Goal: Task Accomplishment & Management: Complete application form

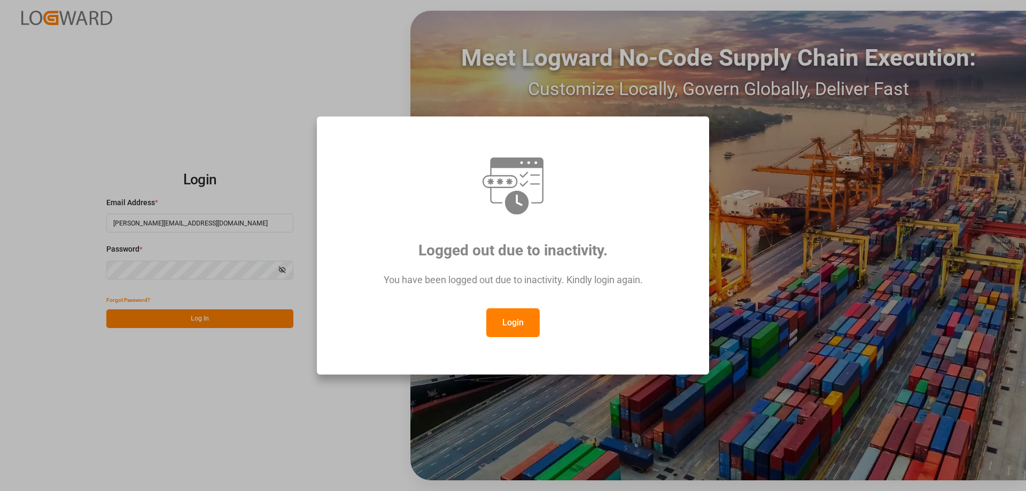
click at [515, 321] on button "Login" at bounding box center [512, 322] width 53 height 29
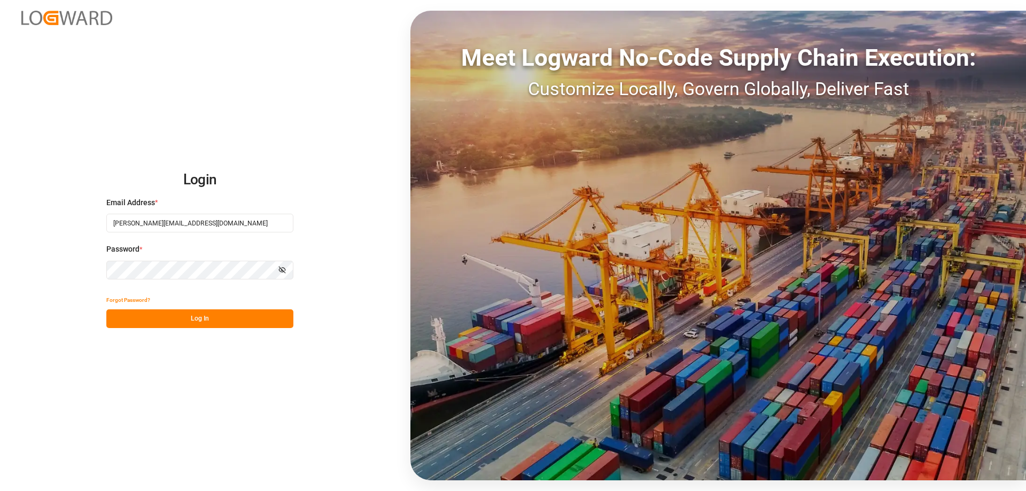
click at [207, 323] on button "Log In" at bounding box center [199, 318] width 187 height 19
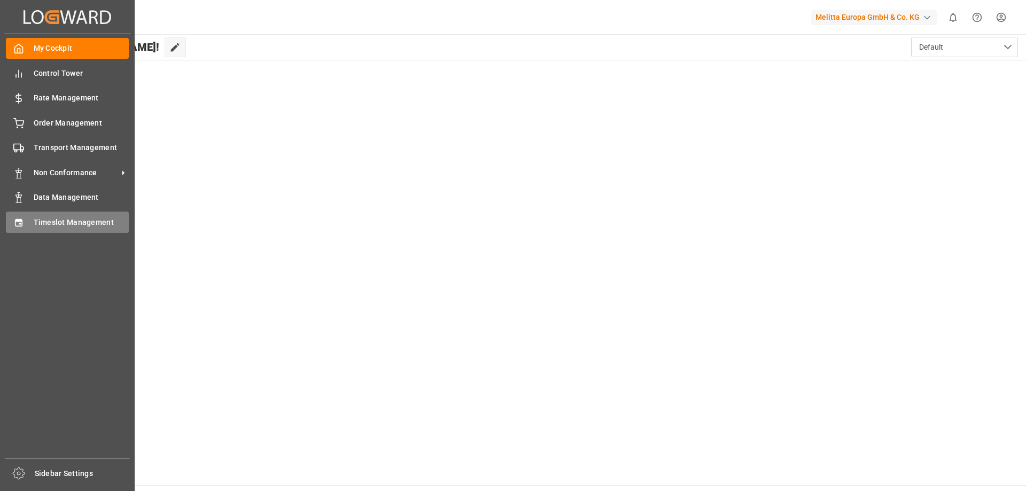
click at [42, 223] on span "Timeslot Management" at bounding box center [82, 222] width 96 height 11
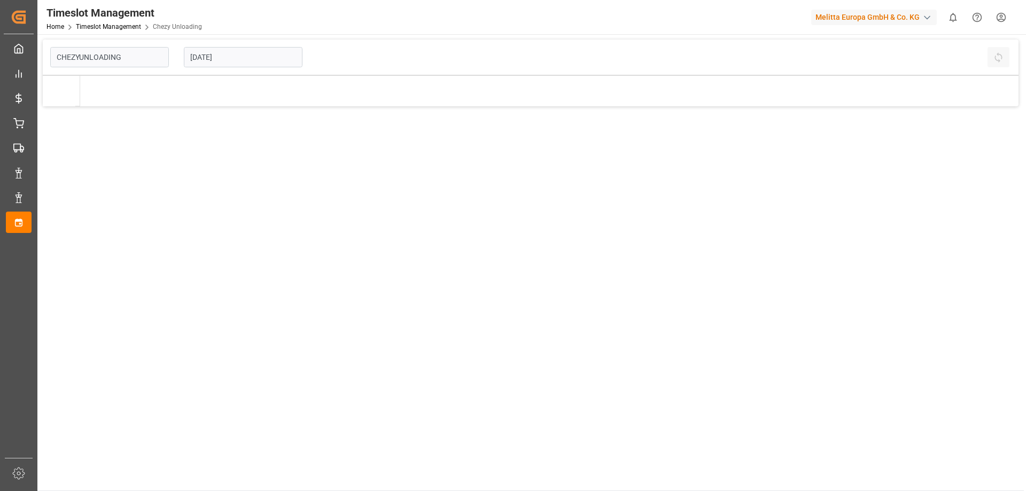
type input "Chezy Unloading"
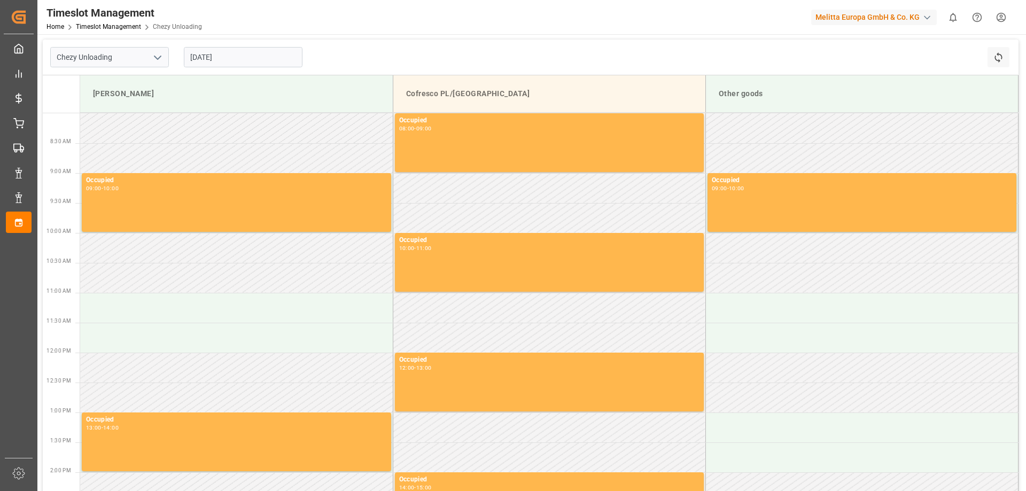
click at [206, 64] on input "[DATE]" at bounding box center [243, 57] width 119 height 20
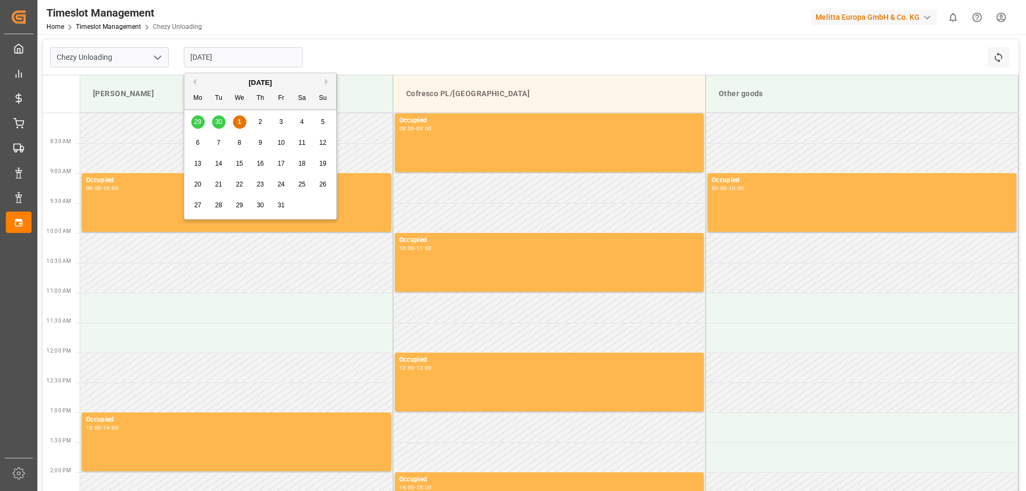
click at [218, 145] on span "7" at bounding box center [219, 142] width 4 height 7
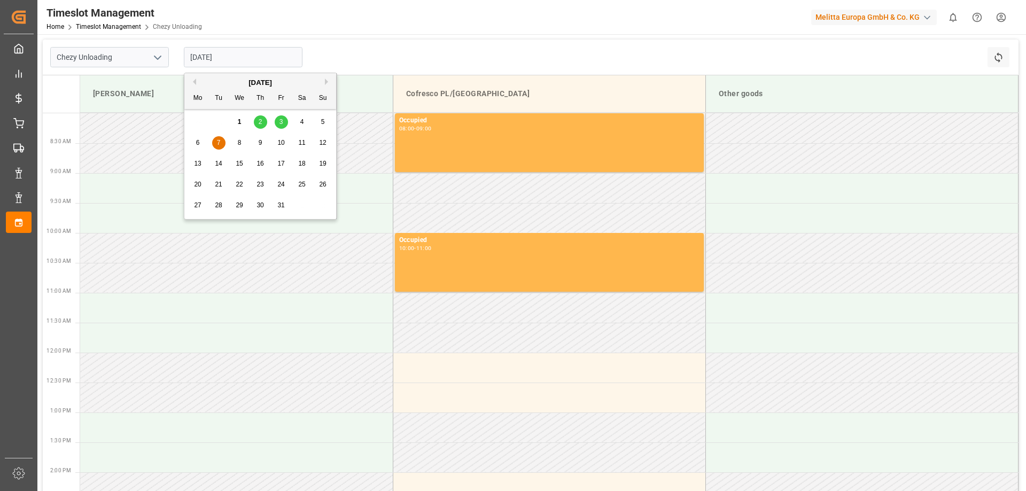
click at [232, 63] on input "[DATE]" at bounding box center [243, 57] width 119 height 20
click at [236, 141] on div "8" at bounding box center [239, 143] width 13 height 13
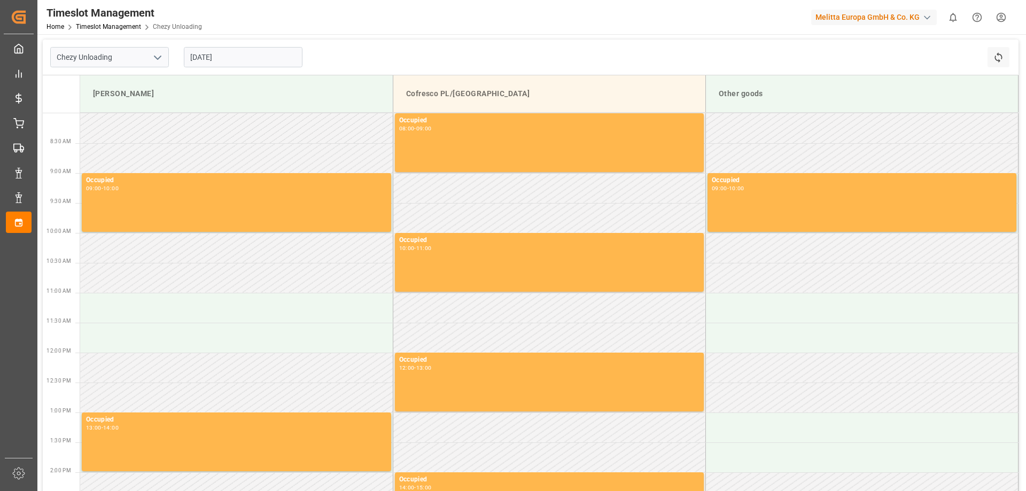
click at [228, 62] on input "[DATE]" at bounding box center [243, 57] width 119 height 20
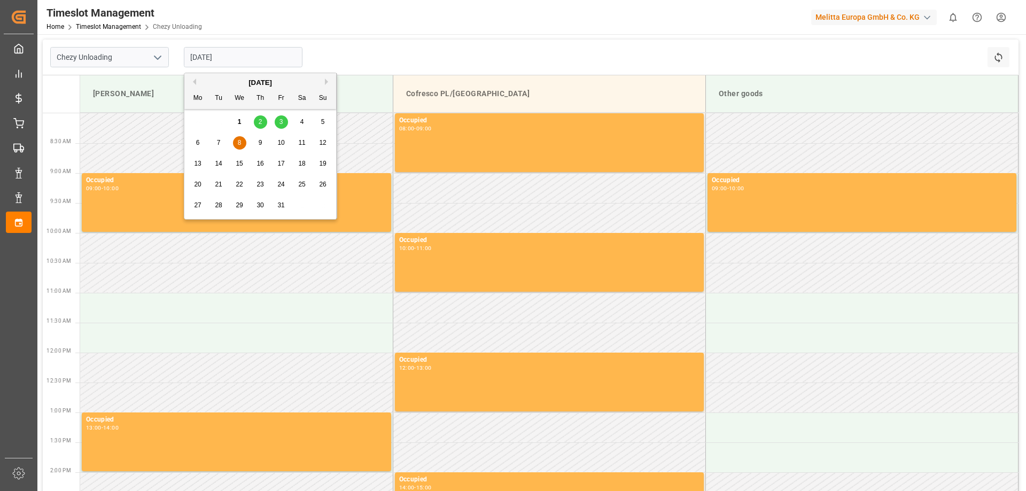
click at [256, 142] on div "9" at bounding box center [260, 143] width 13 height 13
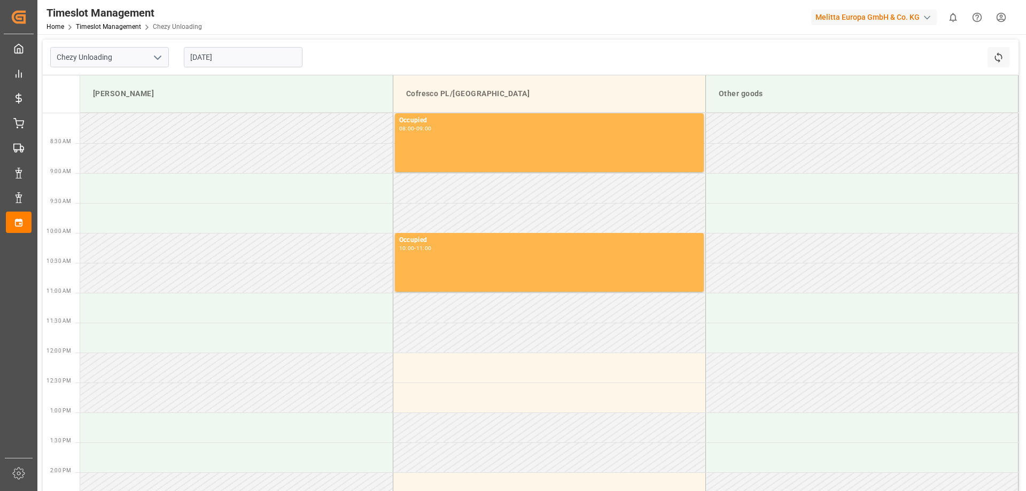
click at [225, 61] on input "[DATE]" at bounding box center [243, 57] width 119 height 20
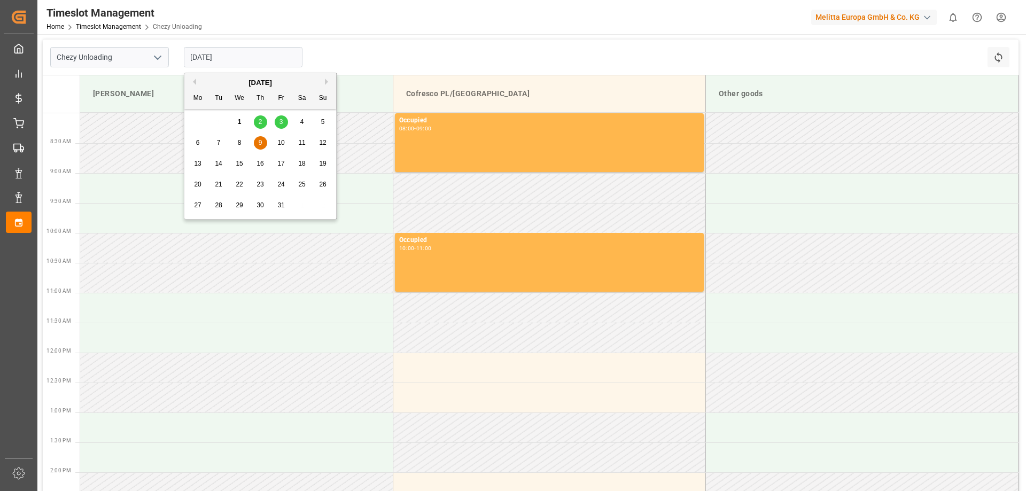
click at [219, 147] on div "7" at bounding box center [218, 143] width 13 height 13
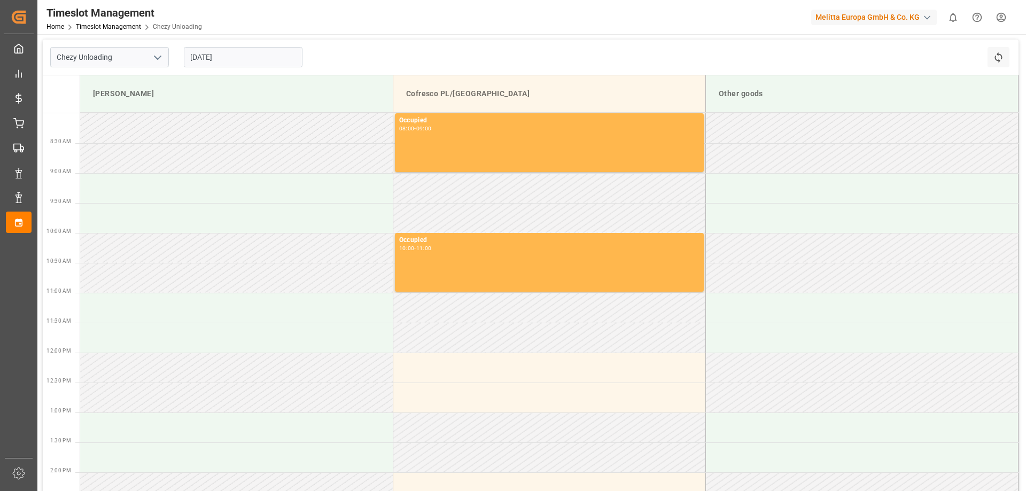
click at [222, 48] on input "[DATE]" at bounding box center [243, 57] width 119 height 20
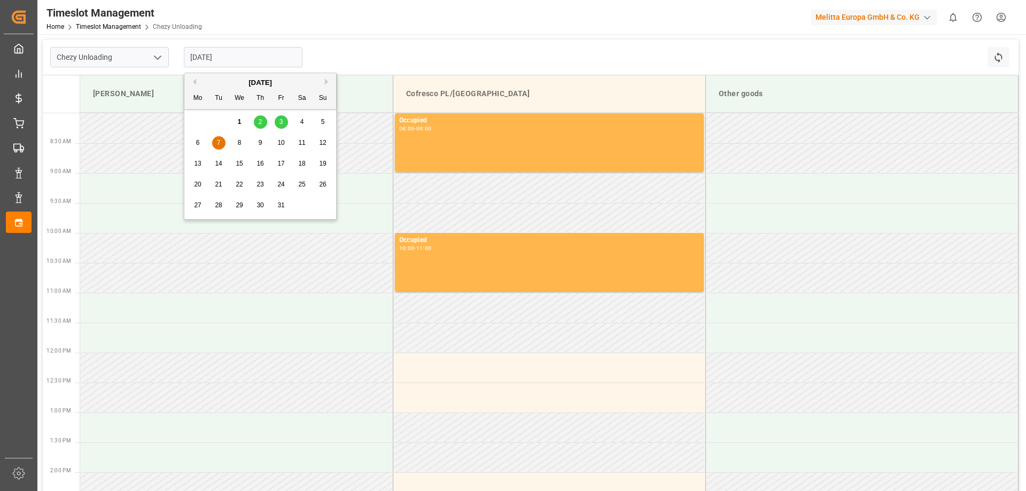
click at [223, 161] on div "14" at bounding box center [218, 164] width 13 height 13
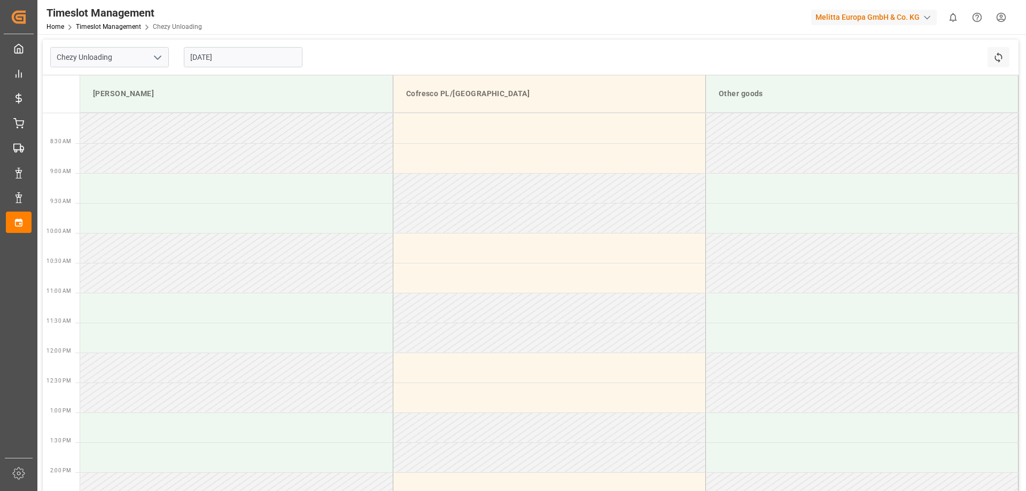
click at [251, 53] on input "[DATE]" at bounding box center [243, 57] width 119 height 20
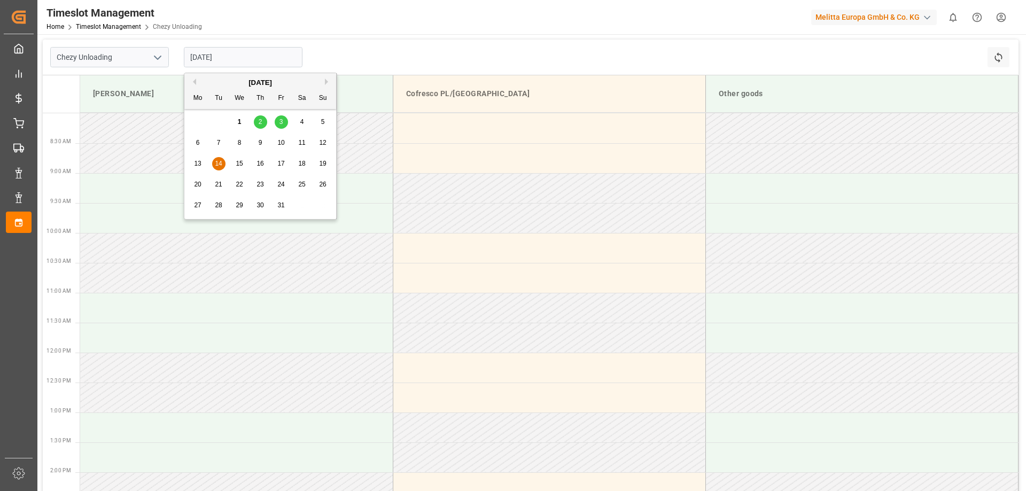
click at [216, 141] on div "7" at bounding box center [218, 143] width 13 height 13
type input "[DATE]"
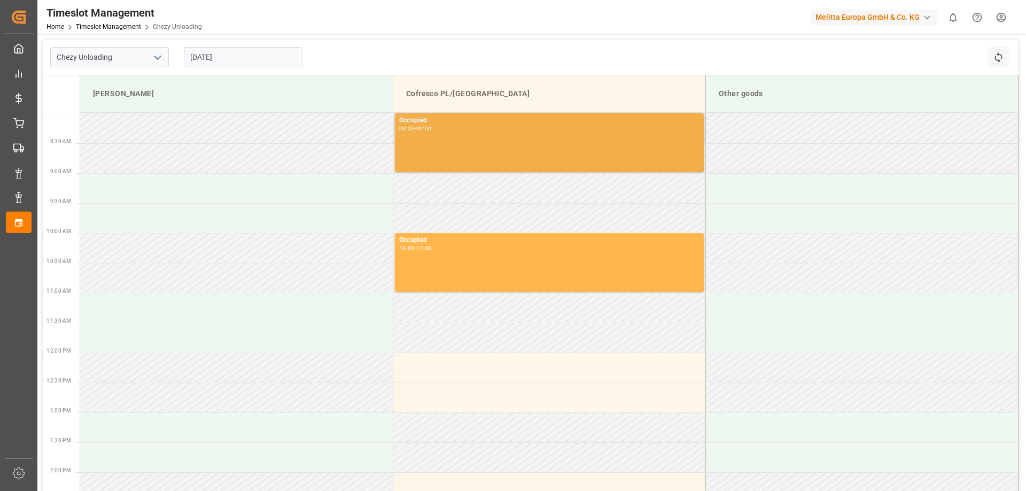
scroll to position [214, 0]
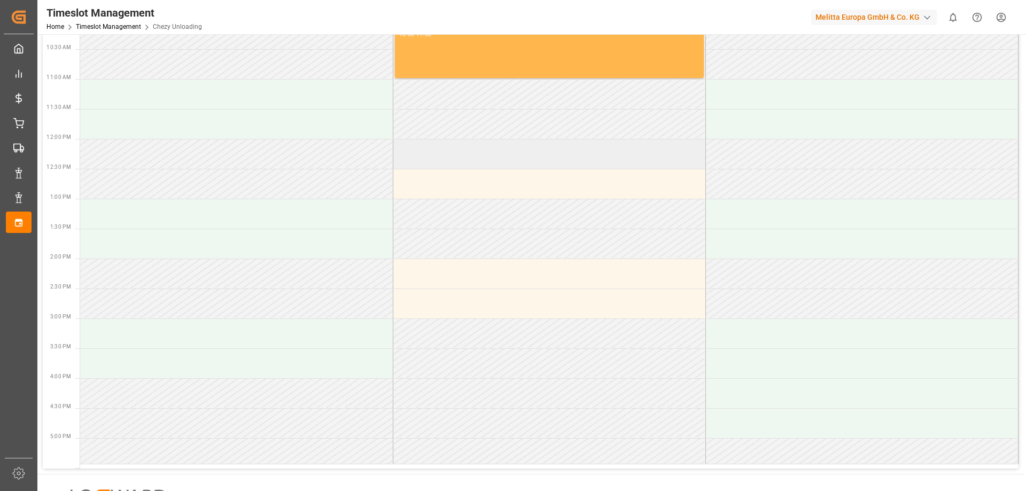
click at [448, 160] on td at bounding box center [549, 154] width 313 height 30
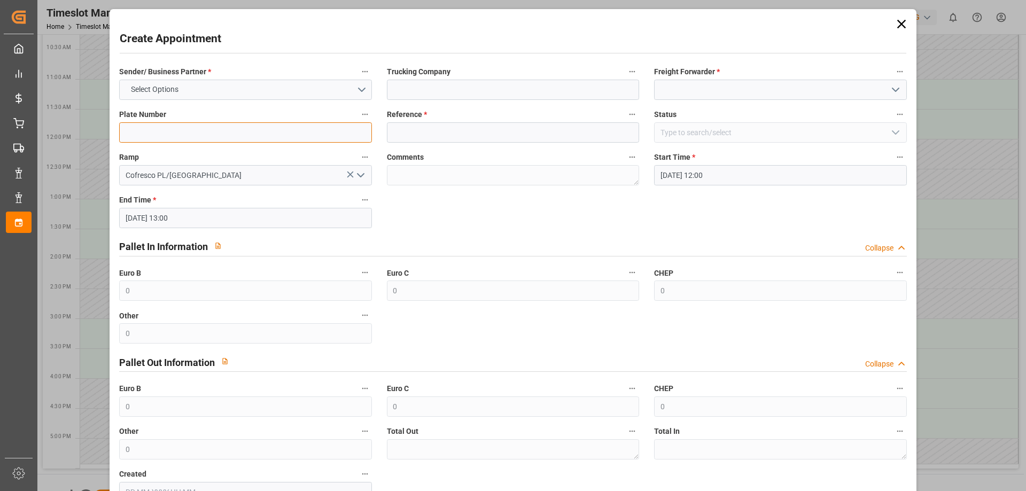
click at [192, 131] on input at bounding box center [245, 132] width 252 height 20
paste input "489904"
type input "489904"
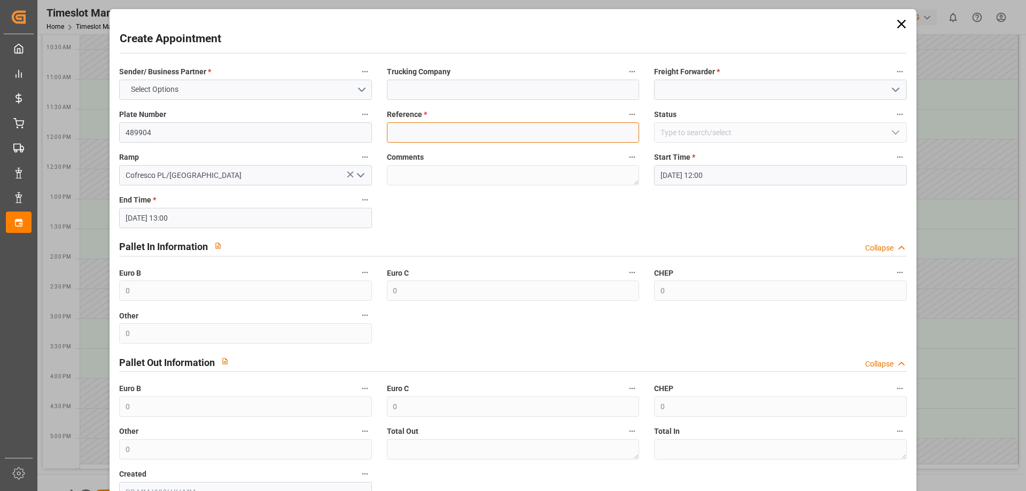
click at [428, 128] on input at bounding box center [513, 132] width 252 height 20
paste input "489904"
type input "489904"
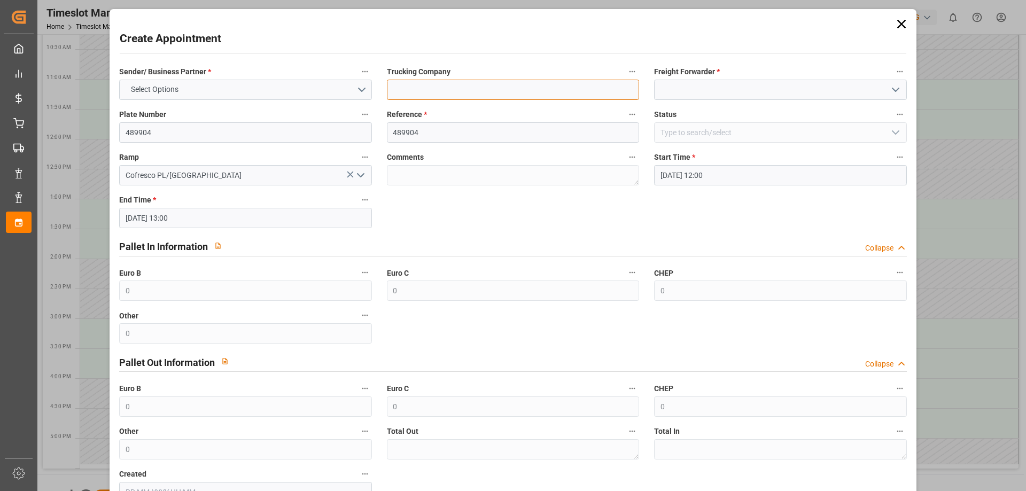
click at [420, 85] on input at bounding box center [513, 90] width 252 height 20
type input "EVEREST LOGISTICS SP. Z O.O."
click at [701, 86] on input at bounding box center [780, 90] width 252 height 20
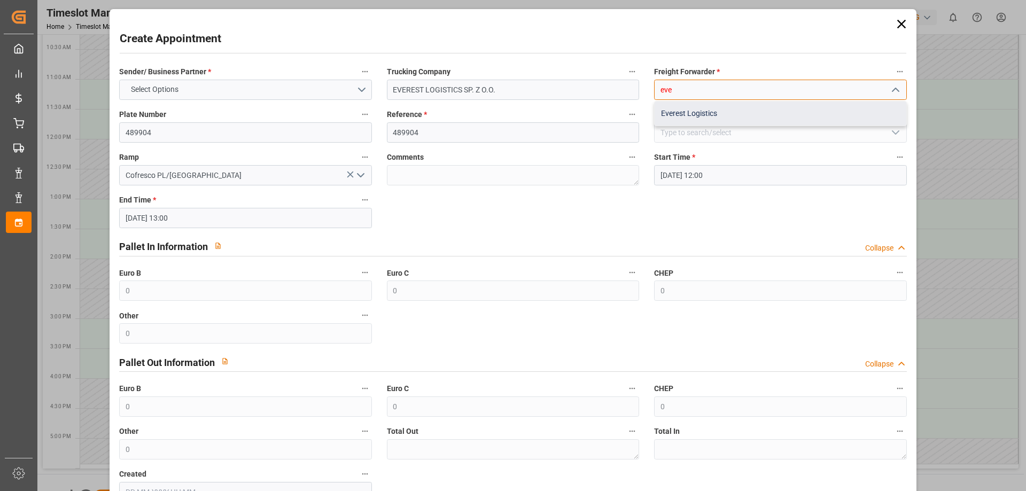
click at [690, 116] on div "Everest Logistics" at bounding box center [780, 114] width 251 height 24
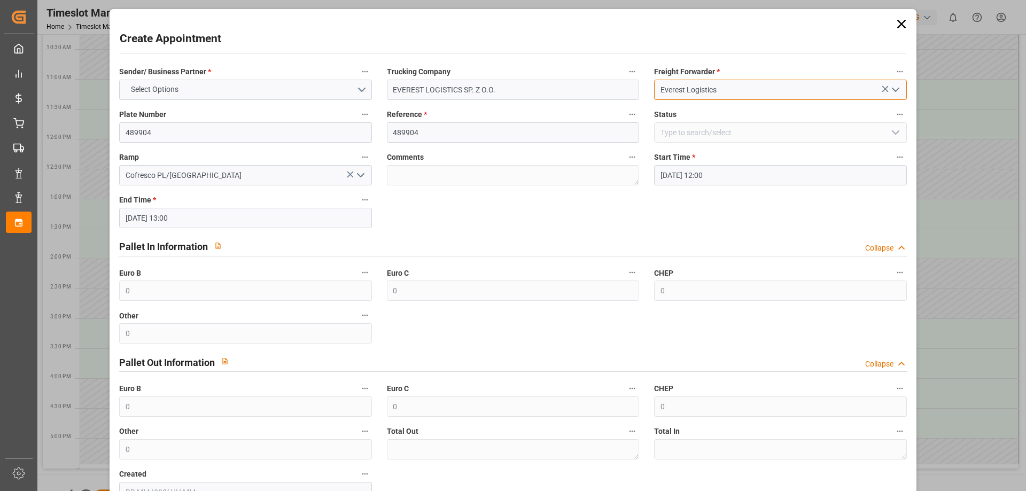
type input "Everest Logistics"
click at [274, 78] on label "Sender/ Business Partner *" at bounding box center [245, 72] width 252 height 15
click at [358, 78] on button "Sender/ Business Partner *" at bounding box center [365, 72] width 14 height 14
click at [260, 86] on div at bounding box center [513, 245] width 1026 height 491
click at [257, 87] on button "Select Options" at bounding box center [245, 90] width 252 height 20
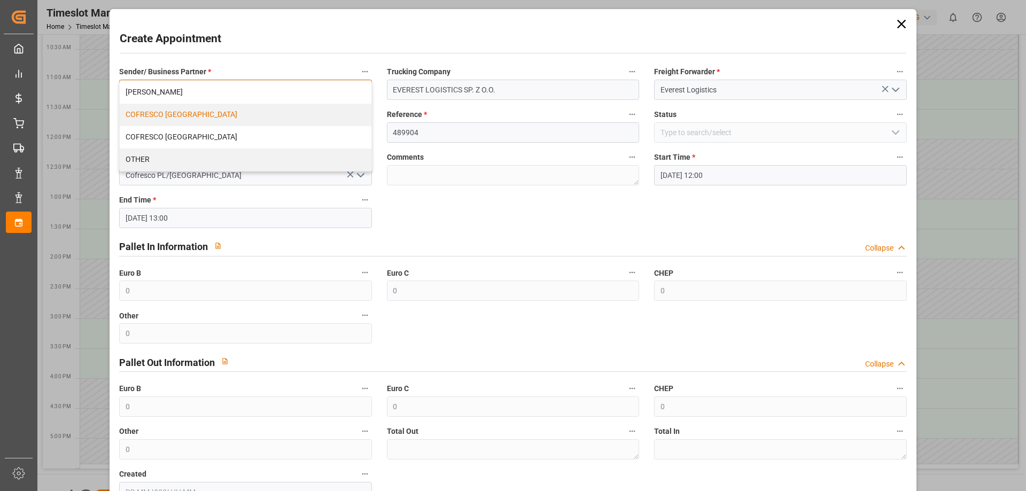
click at [222, 121] on div "COFRESCO [GEOGRAPHIC_DATA]" at bounding box center [245, 115] width 251 height 22
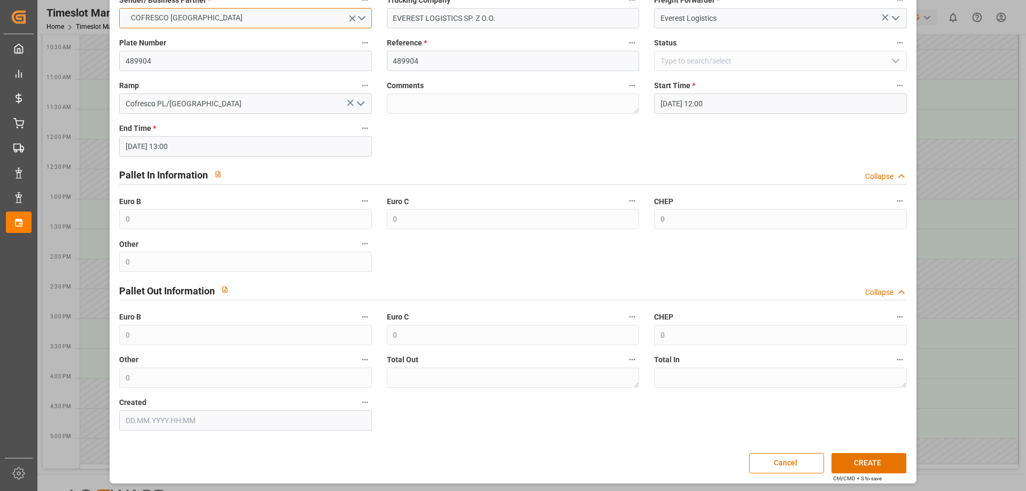
scroll to position [73, 0]
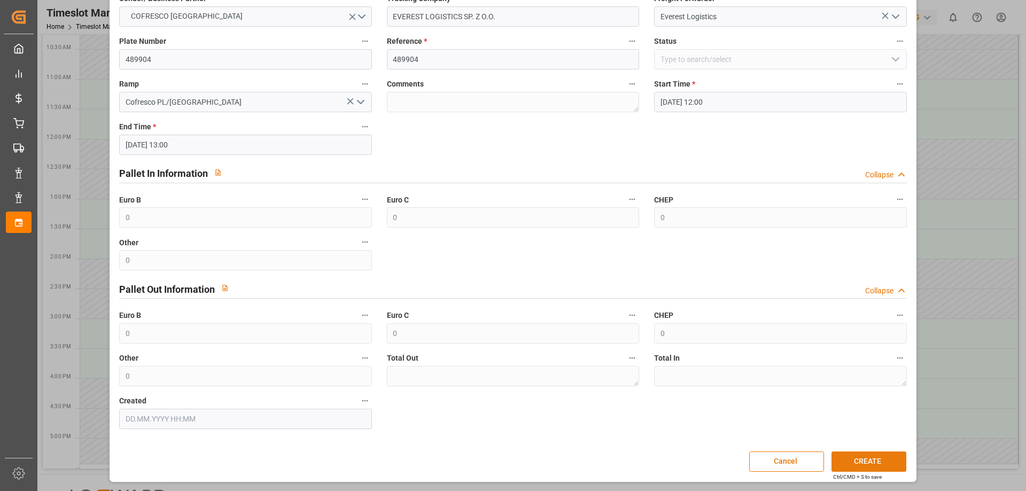
click at [857, 465] on button "CREATE" at bounding box center [869, 462] width 75 height 20
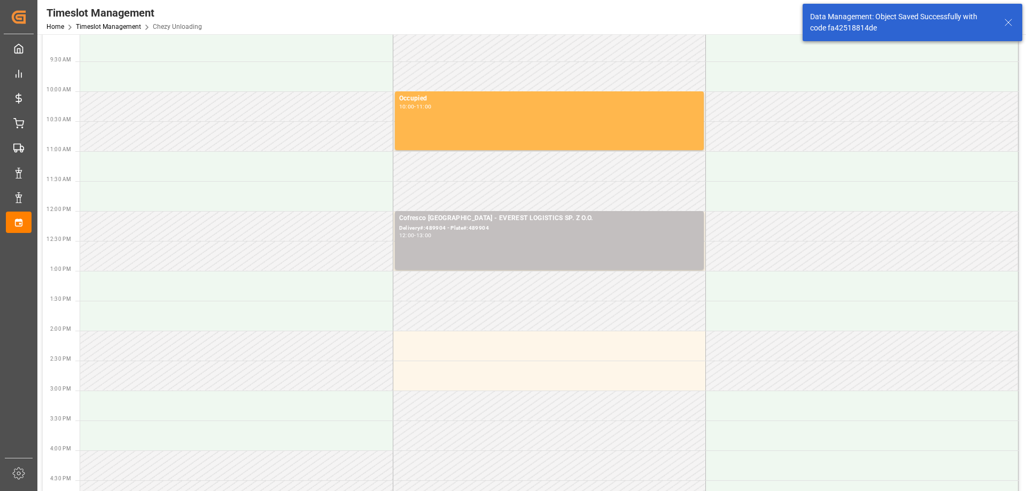
scroll to position [160, 0]
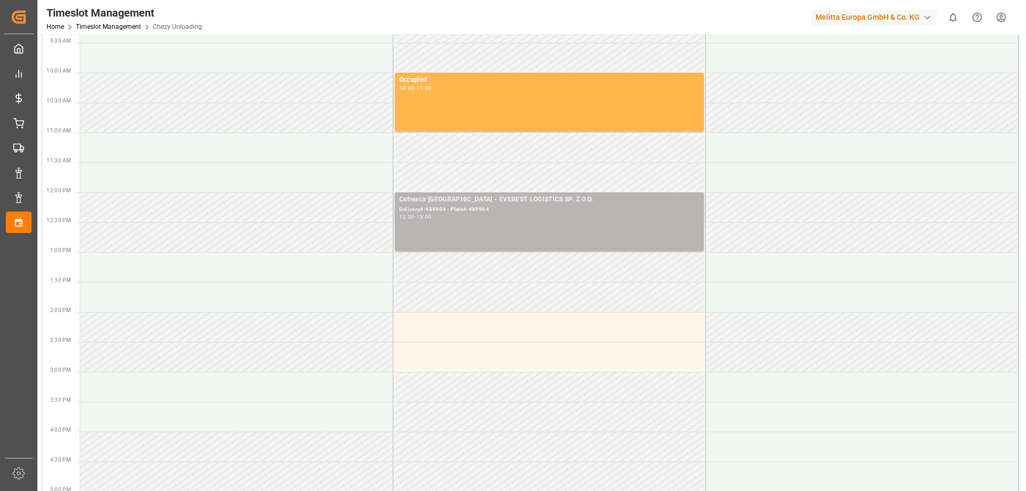
click at [570, 211] on div "Delivery#:489904 - Plate#:489904" at bounding box center [549, 209] width 300 height 9
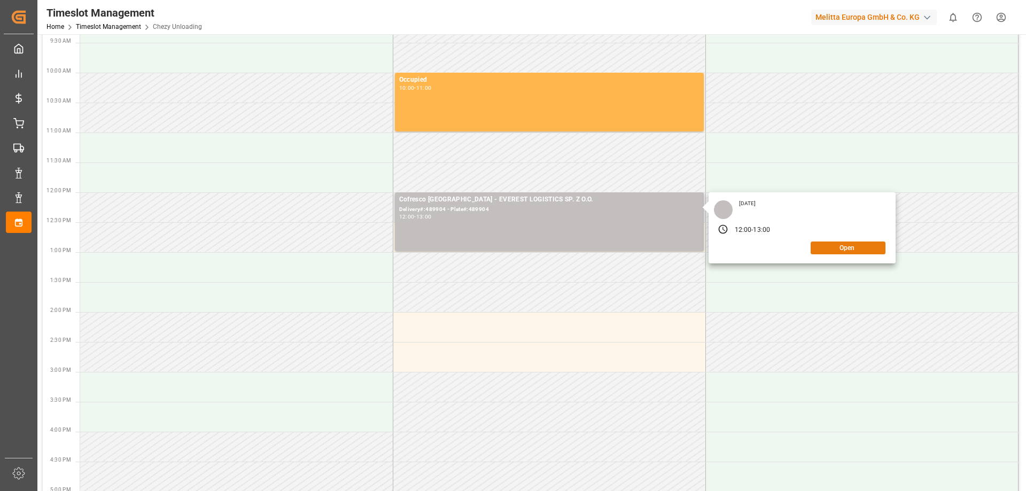
click at [823, 249] on button "Open" at bounding box center [848, 248] width 75 height 13
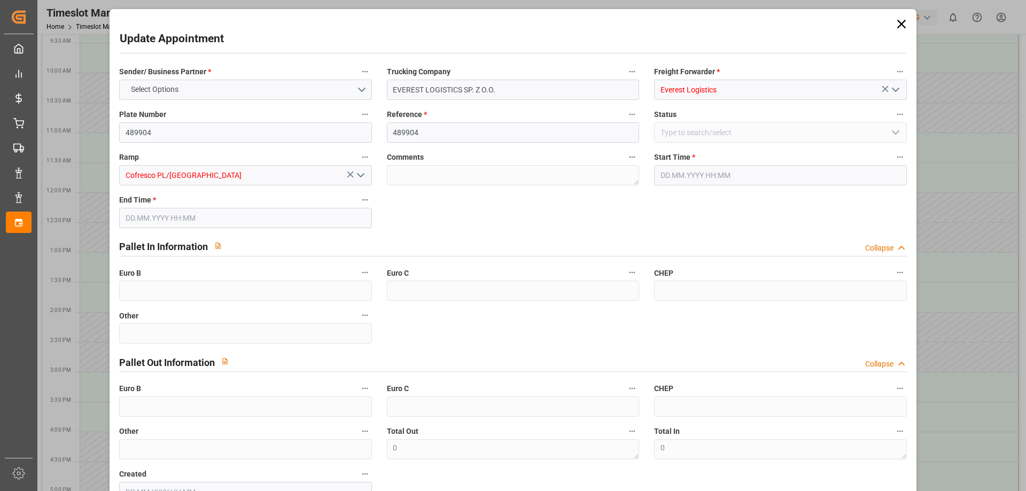
type input "[DATE] 12:00"
type input "[DATE] 13:00"
type input "[DATE] 10:54"
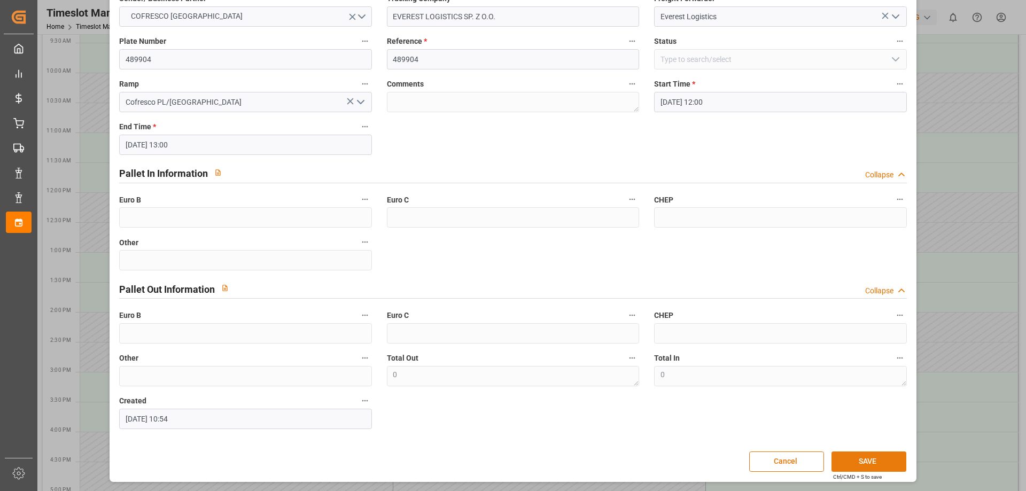
click at [868, 460] on button "SAVE" at bounding box center [869, 462] width 75 height 20
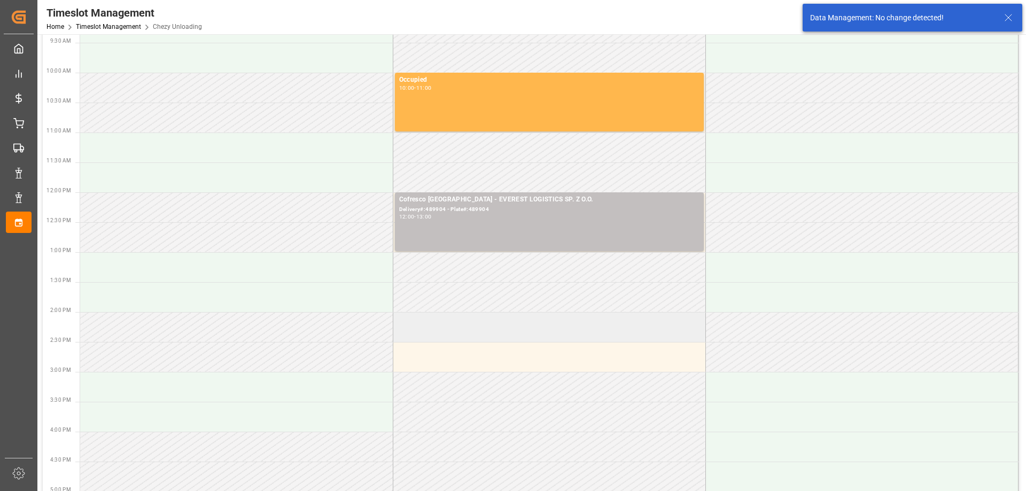
click at [511, 327] on td at bounding box center [549, 327] width 313 height 30
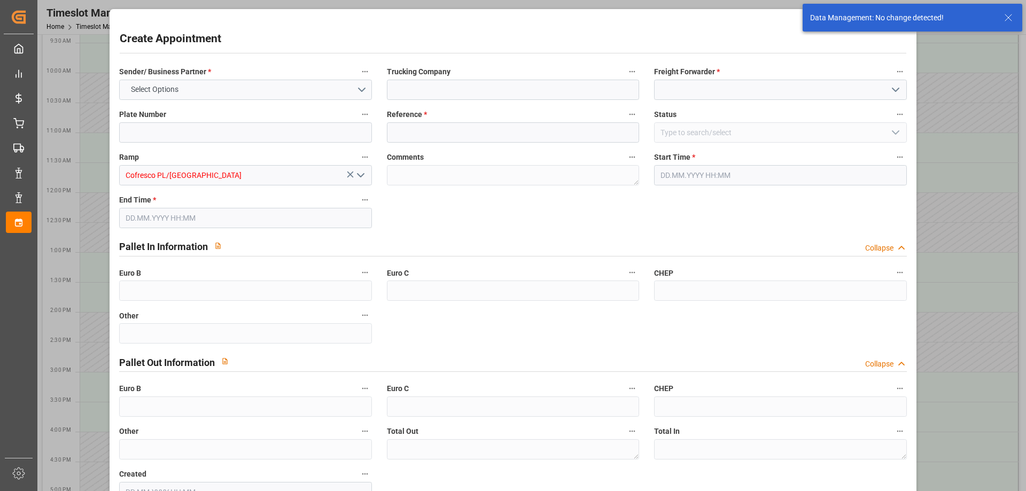
type input "0"
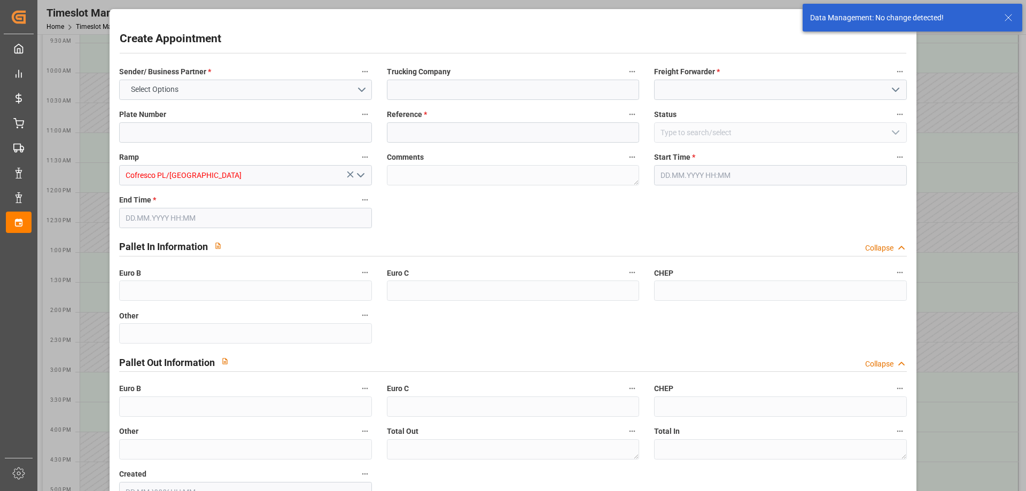
type input "0"
type input "[DATE] 14:00"
type input "[DATE] 15:00"
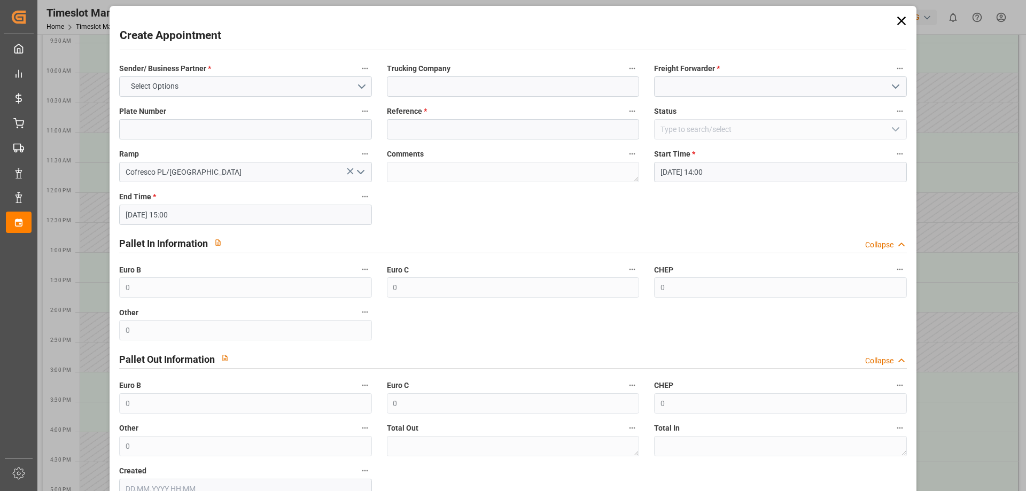
scroll to position [0, 0]
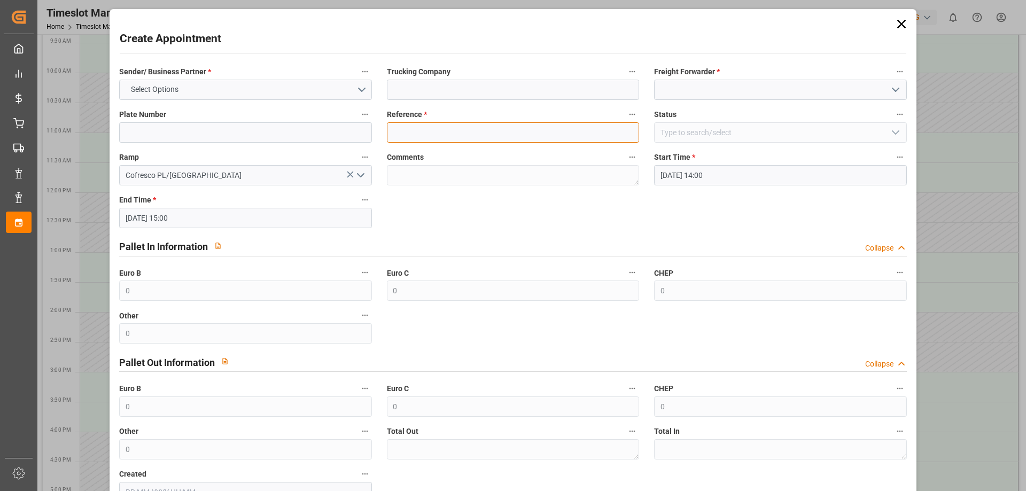
click at [413, 138] on input at bounding box center [513, 132] width 252 height 20
paste input "489963"
type input "489963"
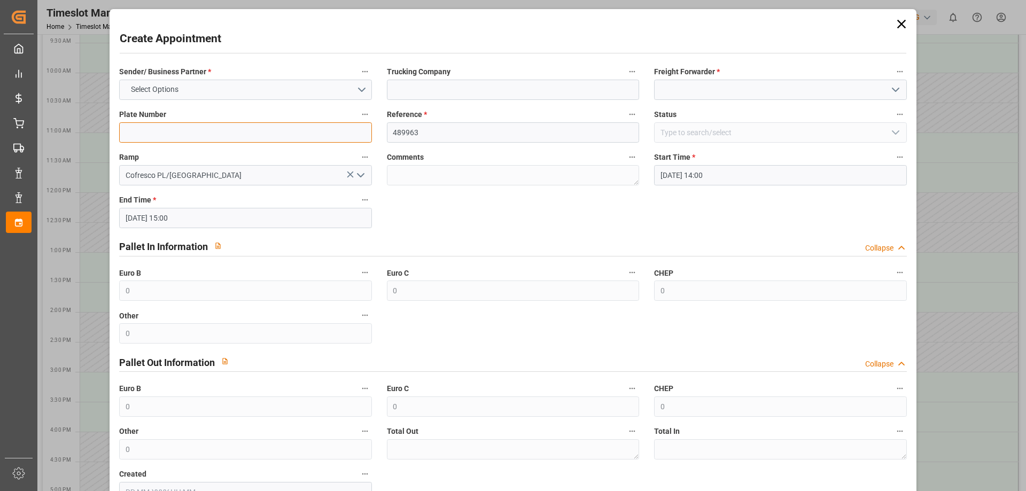
click at [268, 139] on input at bounding box center [245, 132] width 252 height 20
paste input "489963"
type input "489963"
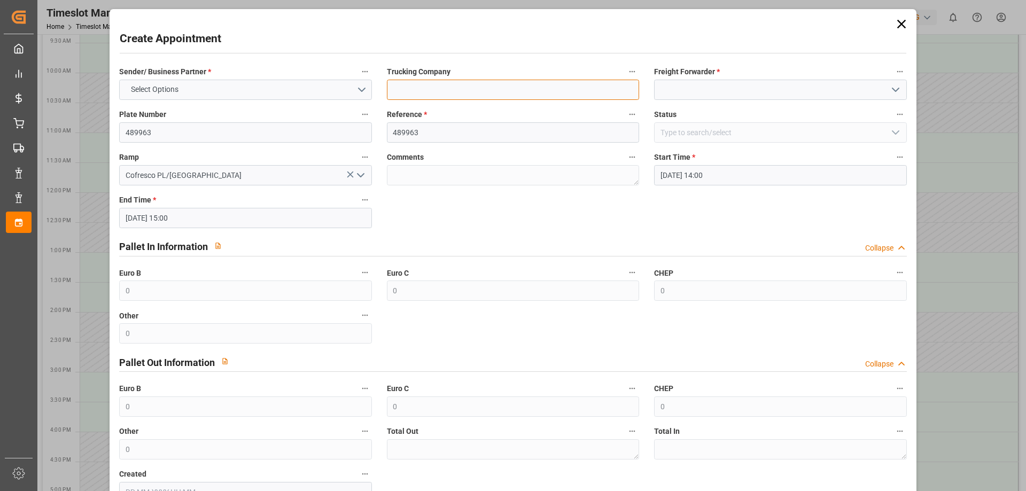
click at [439, 86] on input at bounding box center [513, 90] width 252 height 20
type input "EVEREST LOGISTICS SP. Z O.O."
click at [722, 88] on input at bounding box center [780, 90] width 252 height 20
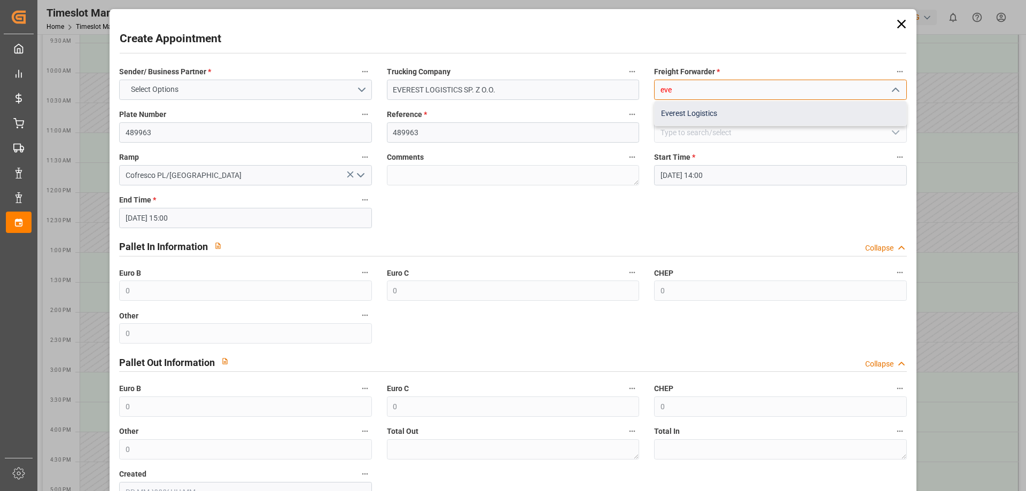
click at [704, 118] on div "Everest Logistics" at bounding box center [780, 114] width 251 height 24
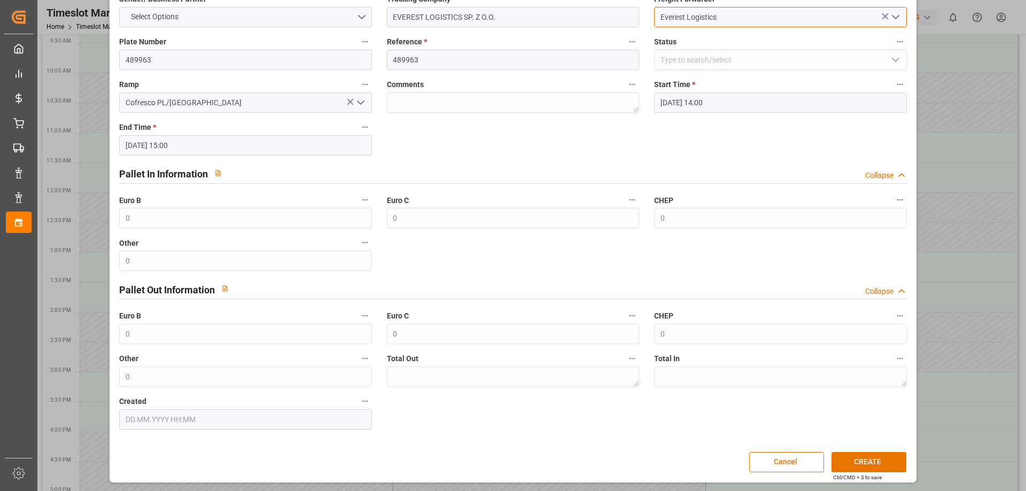
scroll to position [73, 0]
type input "Everest Logistics"
click at [855, 459] on button "CREATE" at bounding box center [869, 462] width 75 height 20
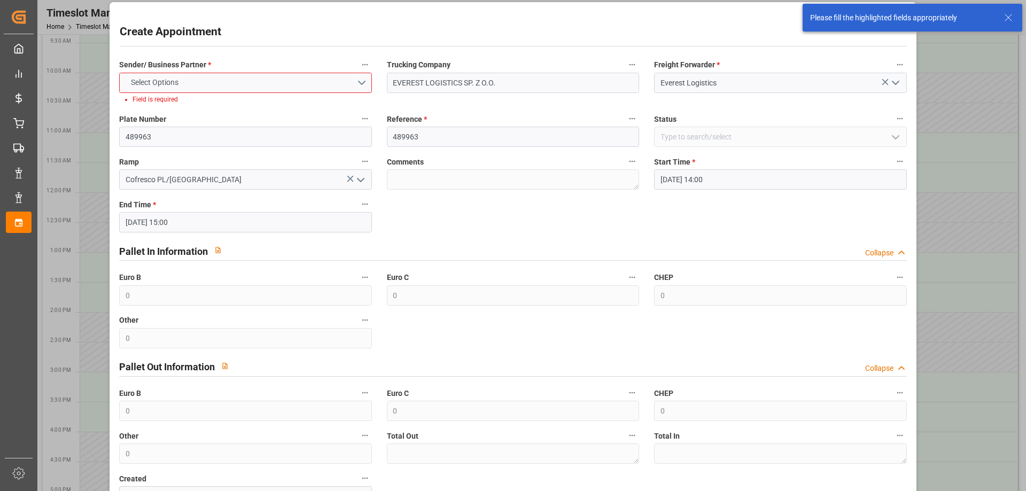
scroll to position [0, 0]
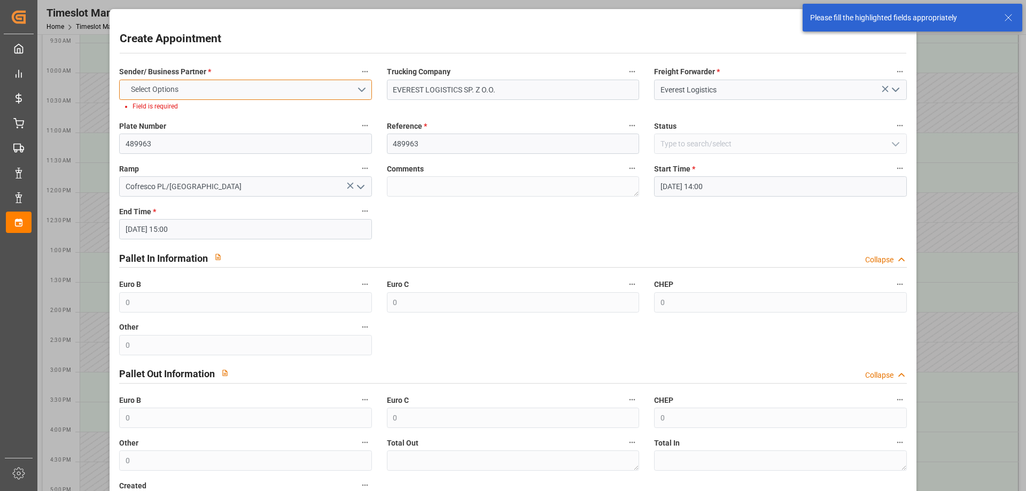
click at [200, 86] on button "Select Options" at bounding box center [245, 90] width 252 height 20
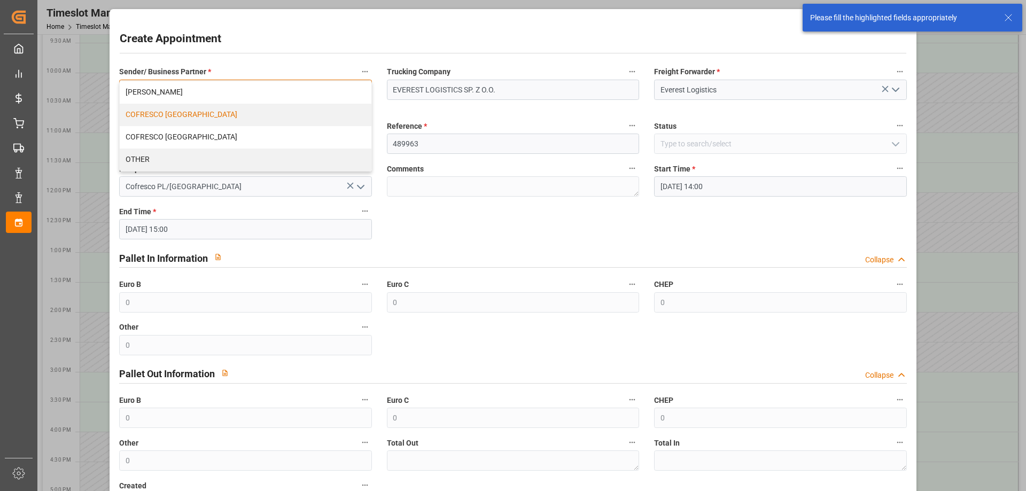
click at [171, 118] on div "COFRESCO [GEOGRAPHIC_DATA]" at bounding box center [245, 115] width 251 height 22
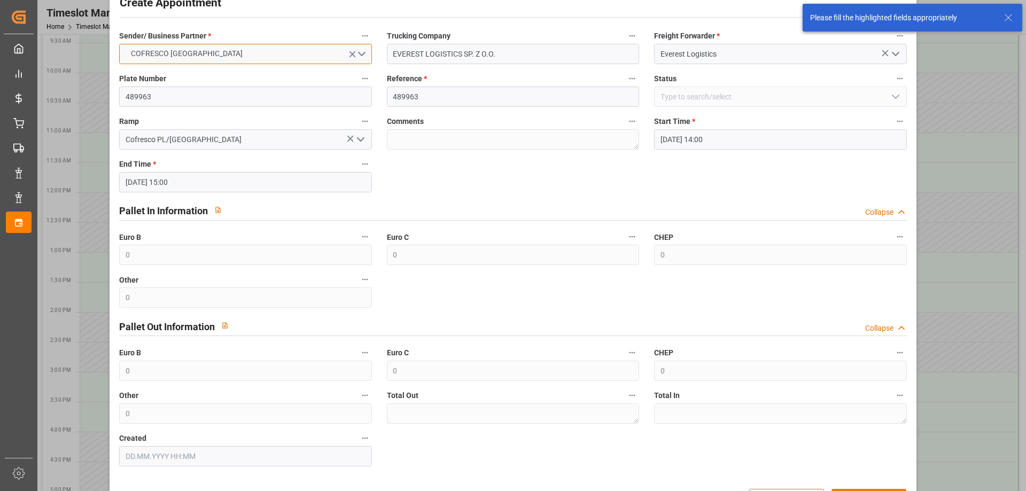
scroll to position [73, 0]
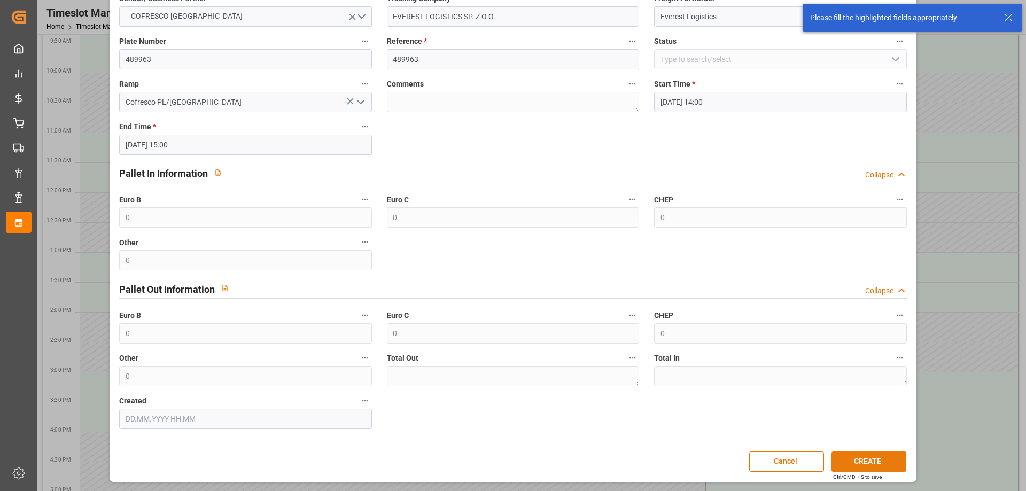
click at [863, 461] on button "CREATE" at bounding box center [869, 462] width 75 height 20
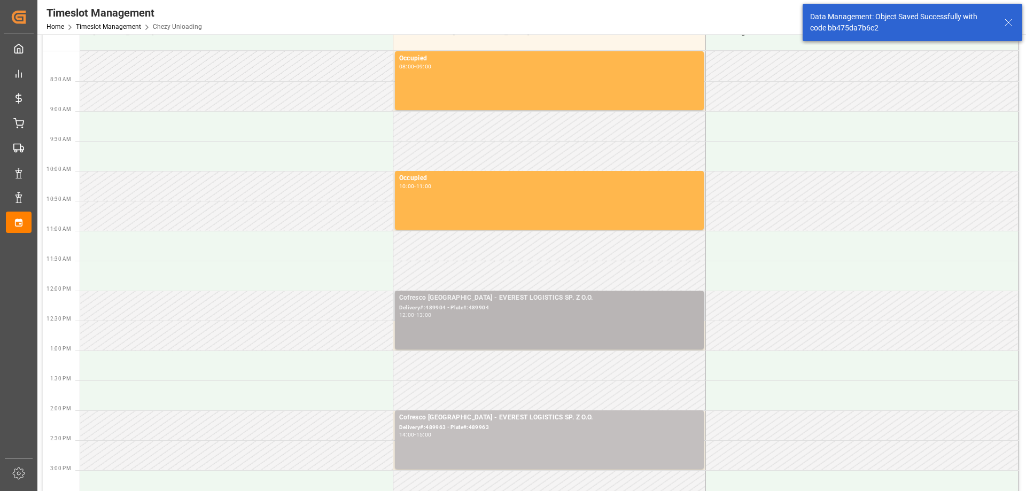
scroll to position [0, 0]
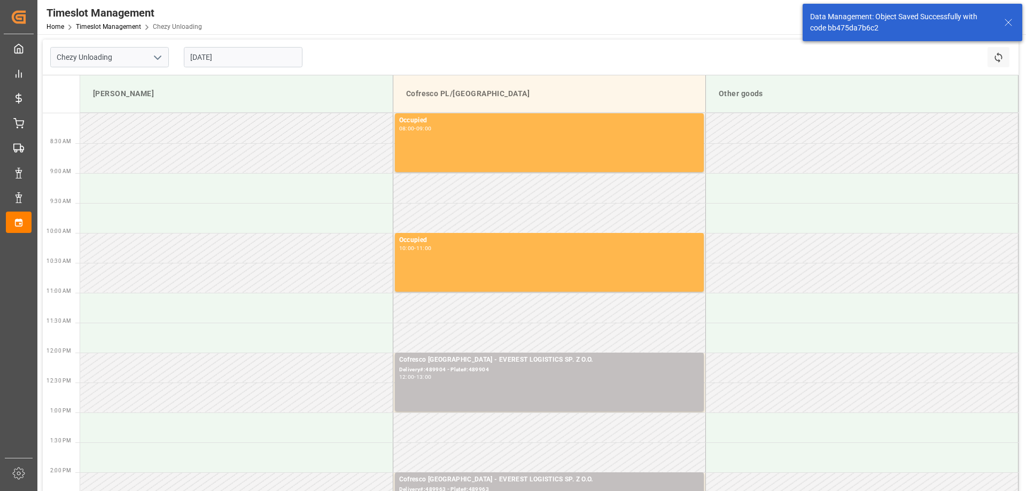
click at [210, 63] on input "[DATE]" at bounding box center [243, 57] width 119 height 20
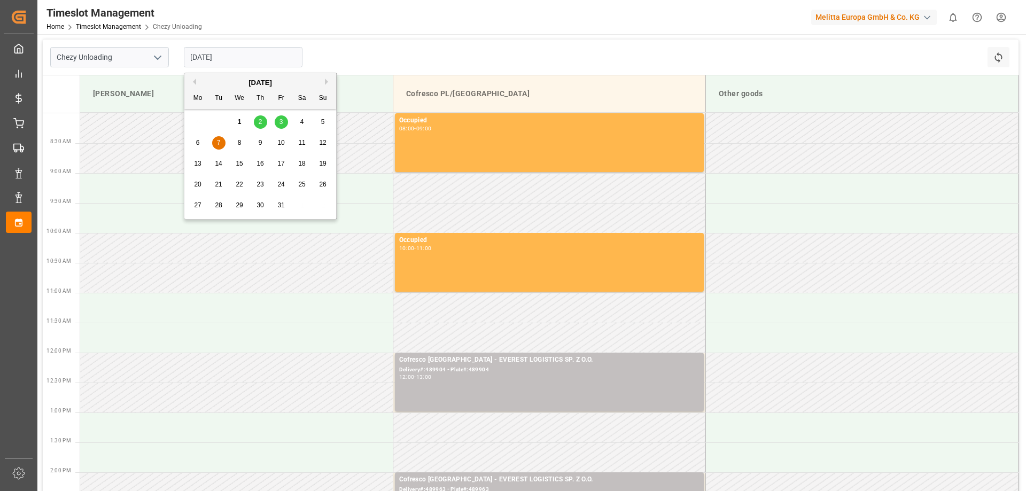
click at [260, 142] on span "9" at bounding box center [261, 142] width 4 height 7
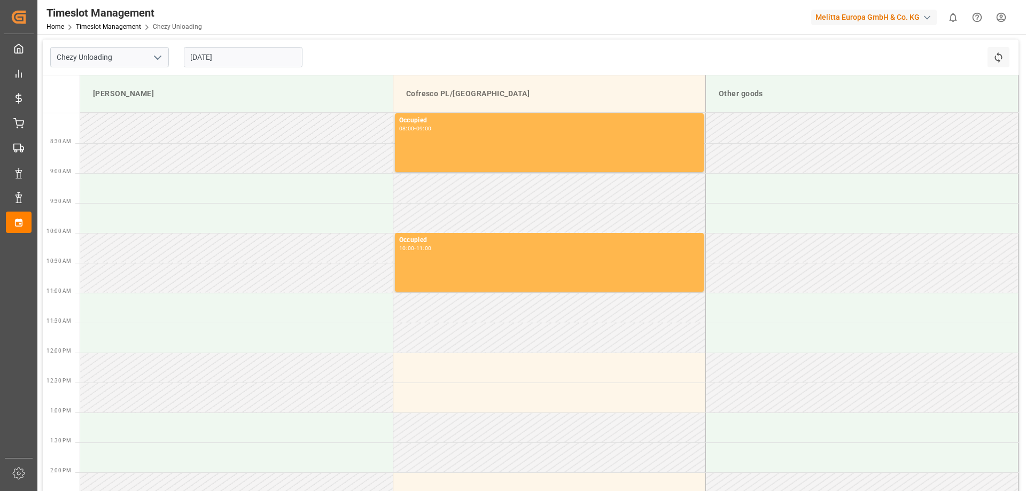
click at [248, 60] on input "[DATE]" at bounding box center [243, 57] width 119 height 20
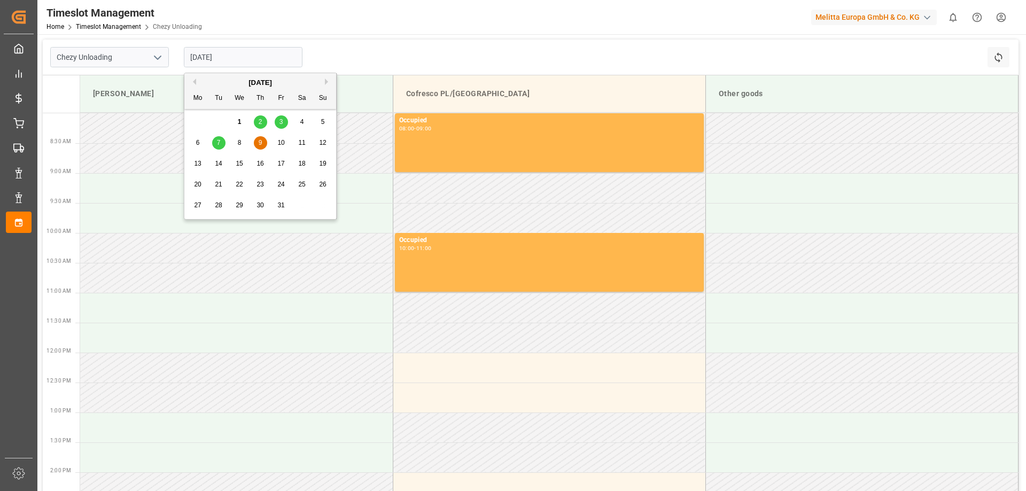
click at [238, 141] on span "8" at bounding box center [240, 142] width 4 height 7
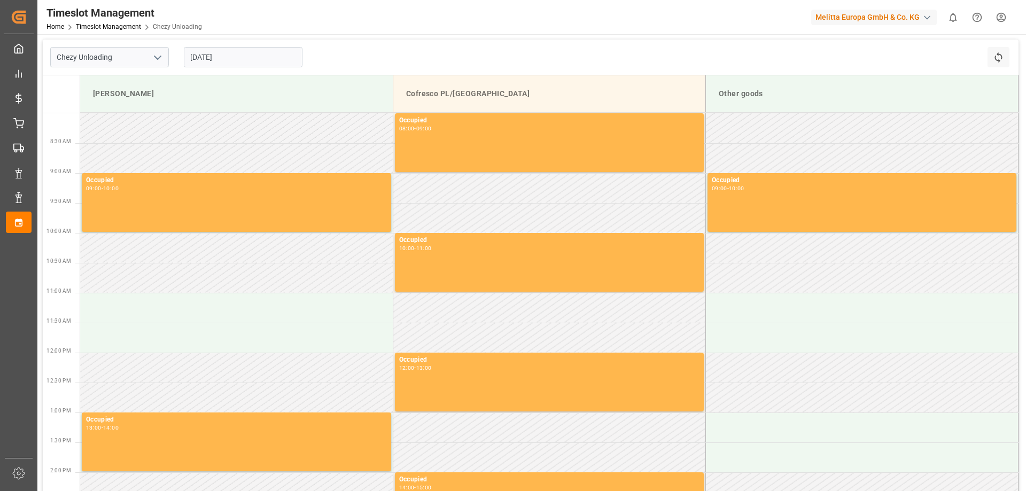
click at [268, 56] on input "[DATE]" at bounding box center [243, 57] width 119 height 20
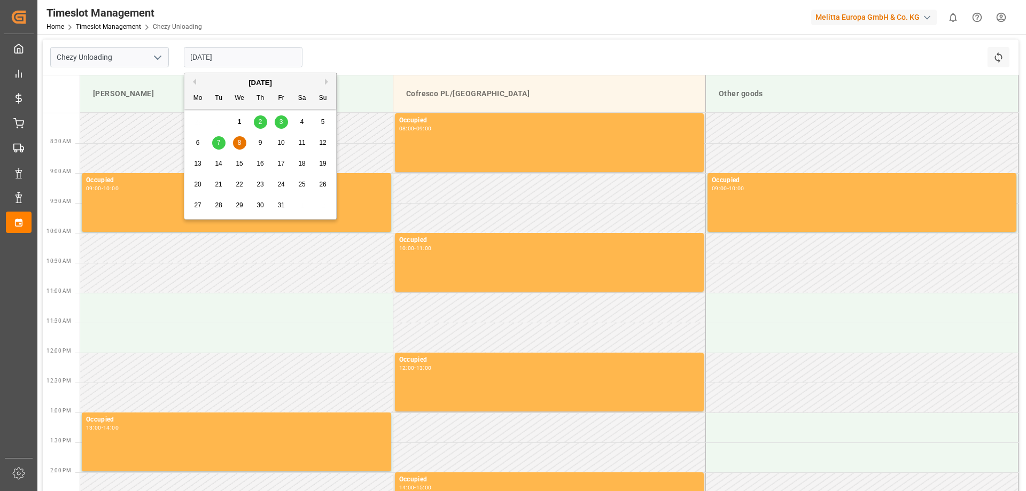
click at [259, 146] on span "9" at bounding box center [261, 142] width 4 height 7
type input "[DATE]"
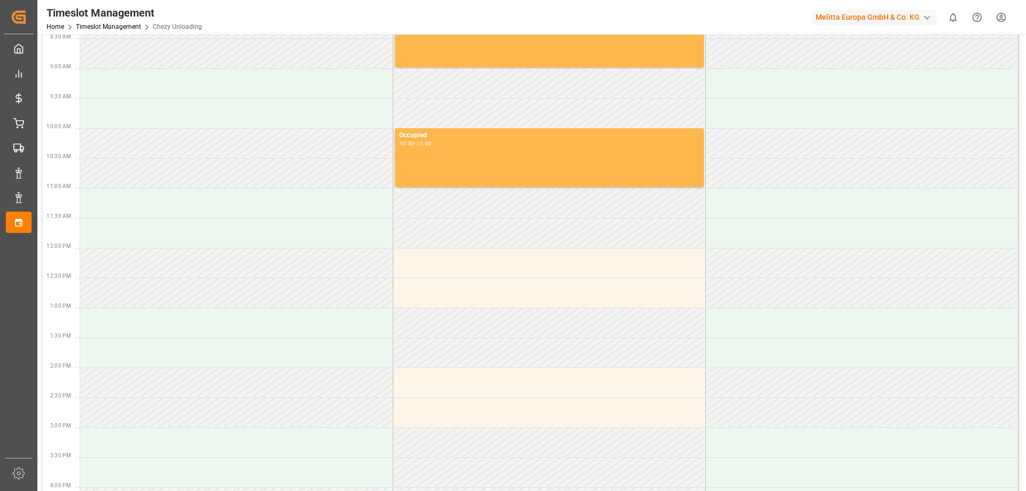
scroll to position [160, 0]
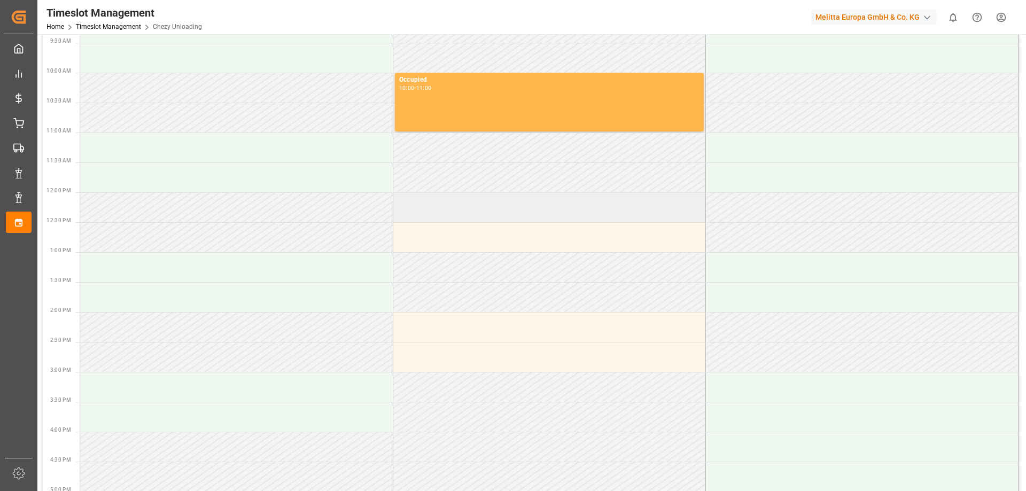
click at [472, 208] on td at bounding box center [549, 207] width 313 height 30
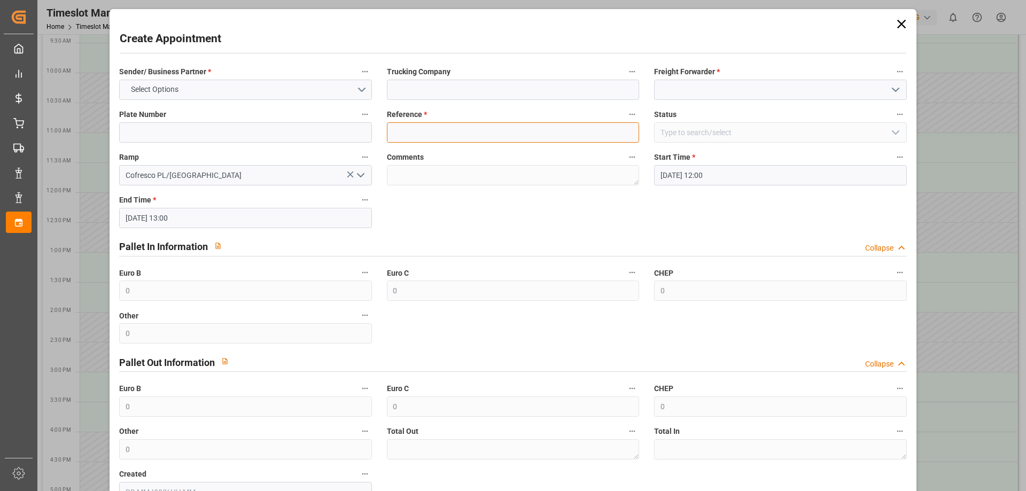
click at [425, 128] on input at bounding box center [513, 132] width 252 height 20
paste input "489964"
type input "489964"
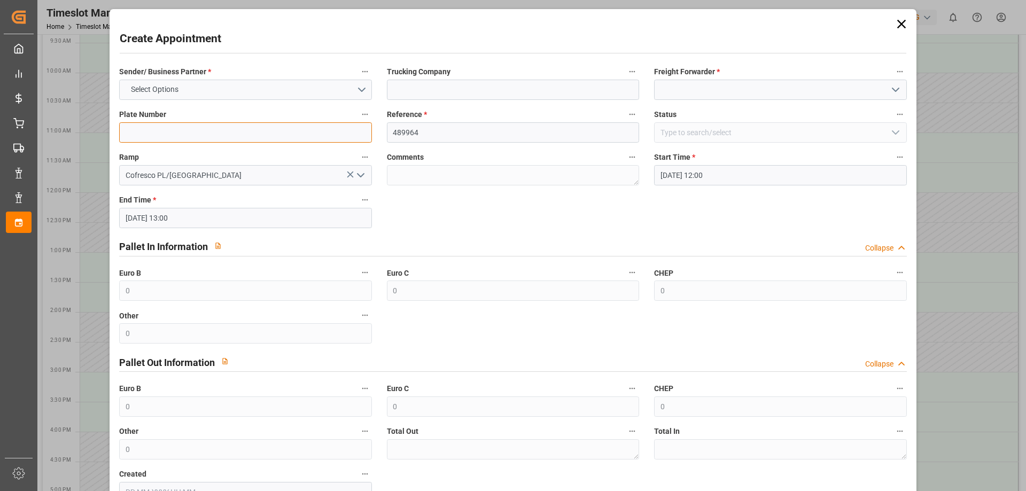
click at [257, 134] on input at bounding box center [245, 132] width 252 height 20
paste input "489964"
type input "489964"
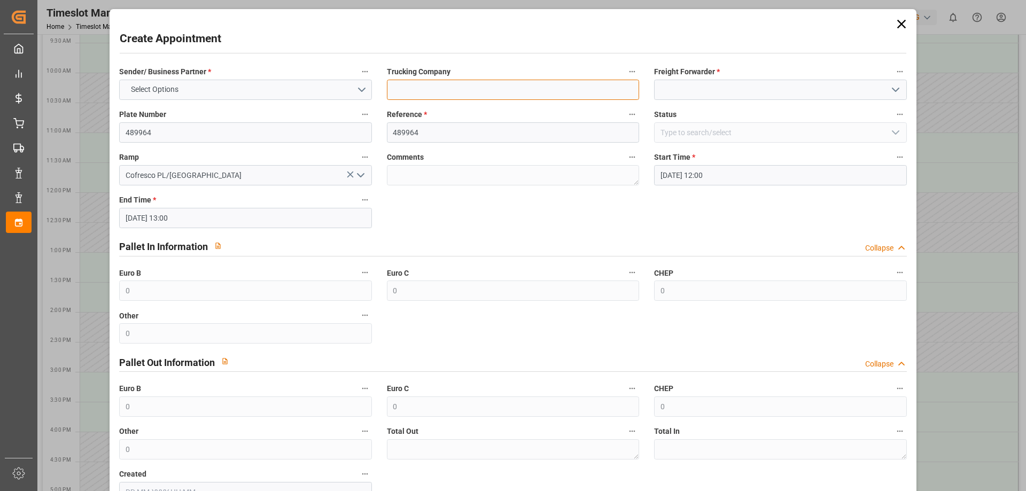
click at [429, 94] on input at bounding box center [513, 90] width 252 height 20
type input "EVEREST LOGISTICS SP. Z O.O."
click at [359, 87] on button "Select Options" at bounding box center [245, 90] width 252 height 20
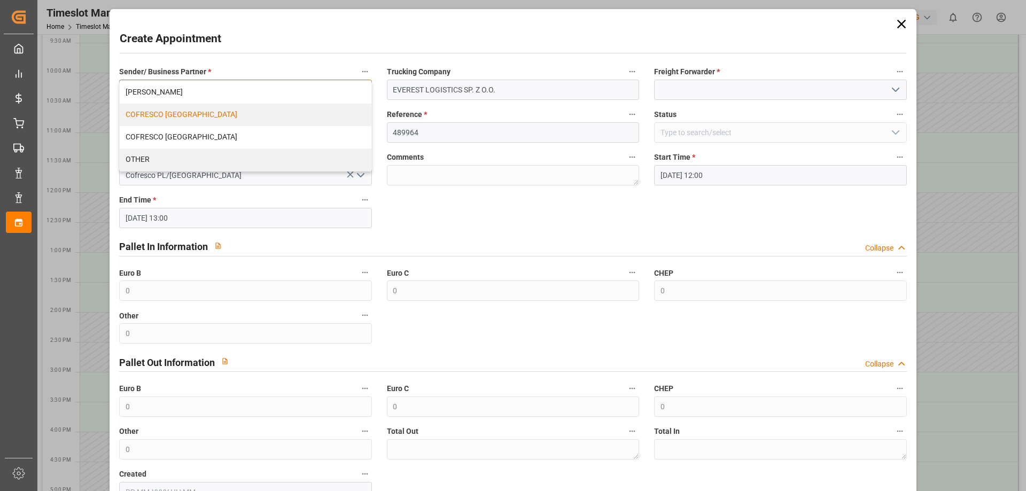
click at [216, 116] on div "COFRESCO [GEOGRAPHIC_DATA]" at bounding box center [245, 115] width 251 height 22
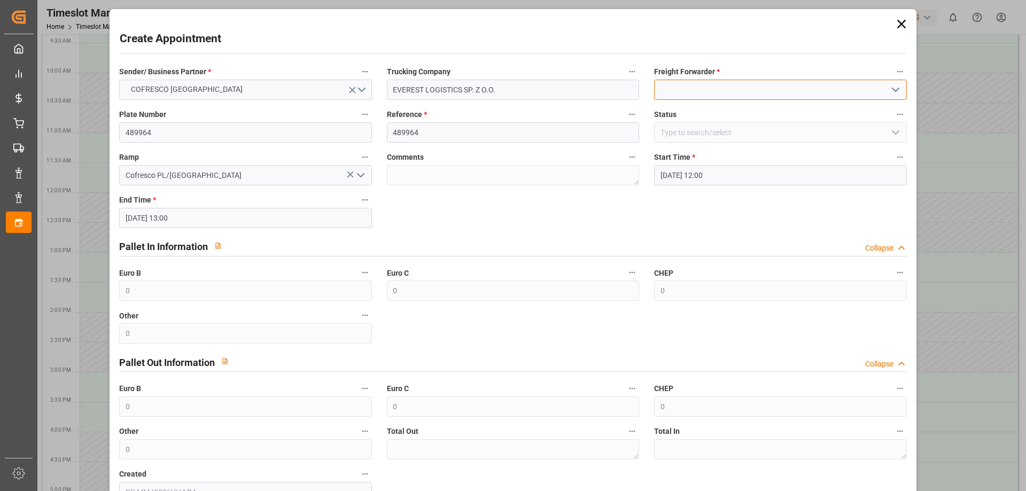
click at [693, 94] on input at bounding box center [780, 90] width 252 height 20
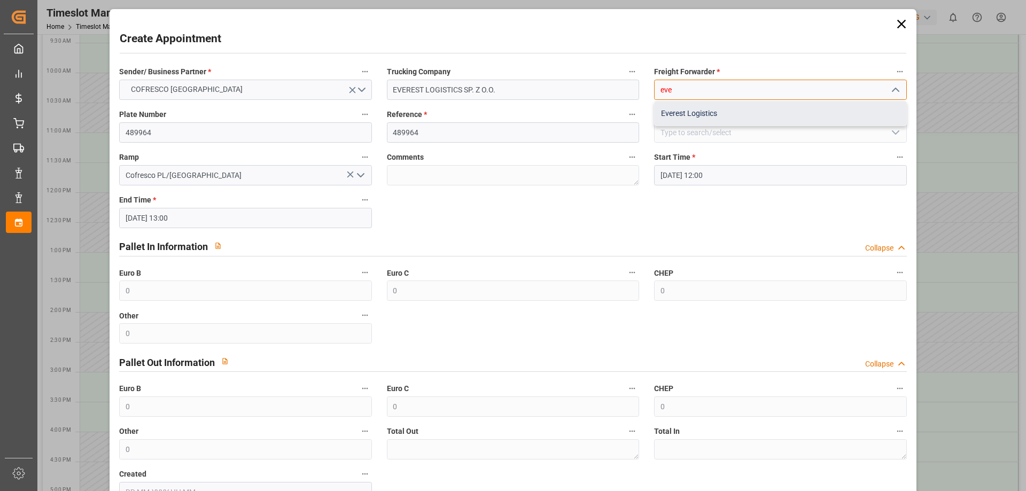
click at [686, 114] on div "Everest Logistics" at bounding box center [780, 114] width 251 height 24
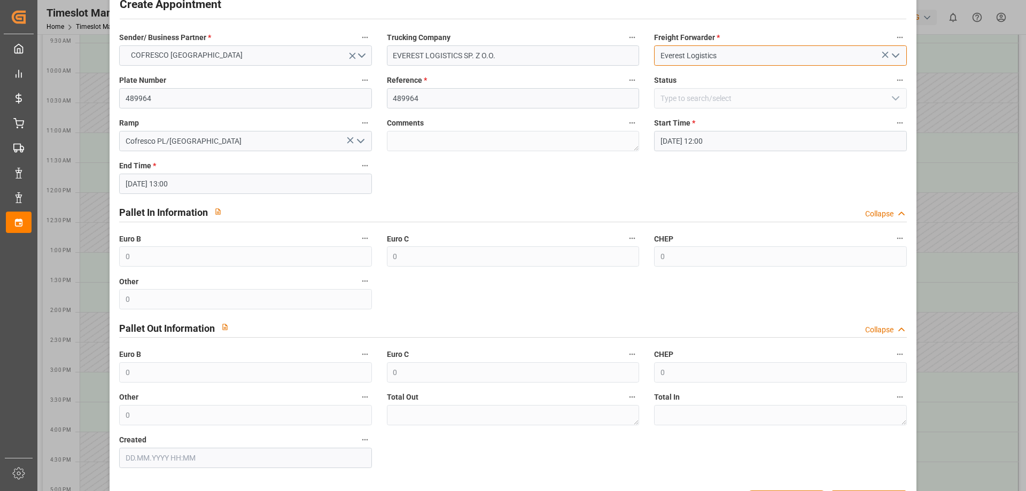
scroll to position [73, 0]
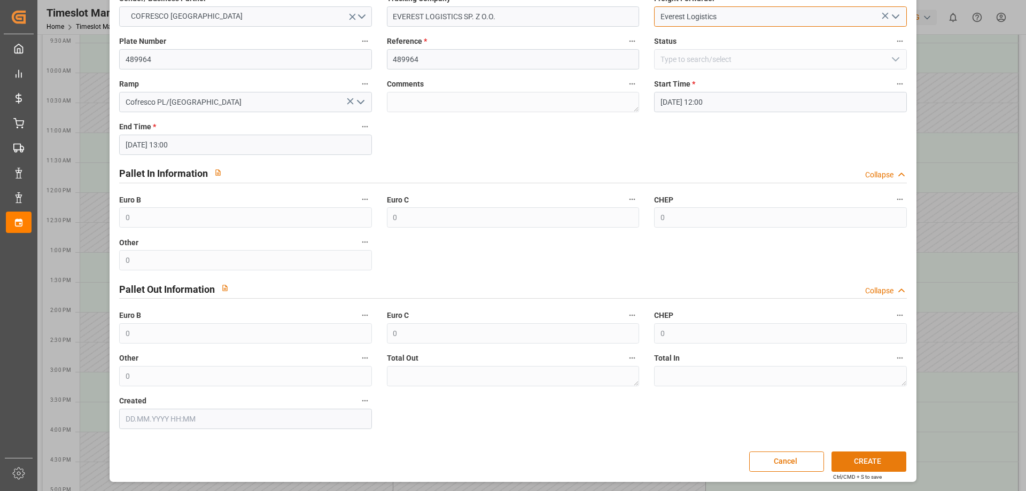
type input "Everest Logistics"
click at [851, 455] on button "CREATE" at bounding box center [869, 462] width 75 height 20
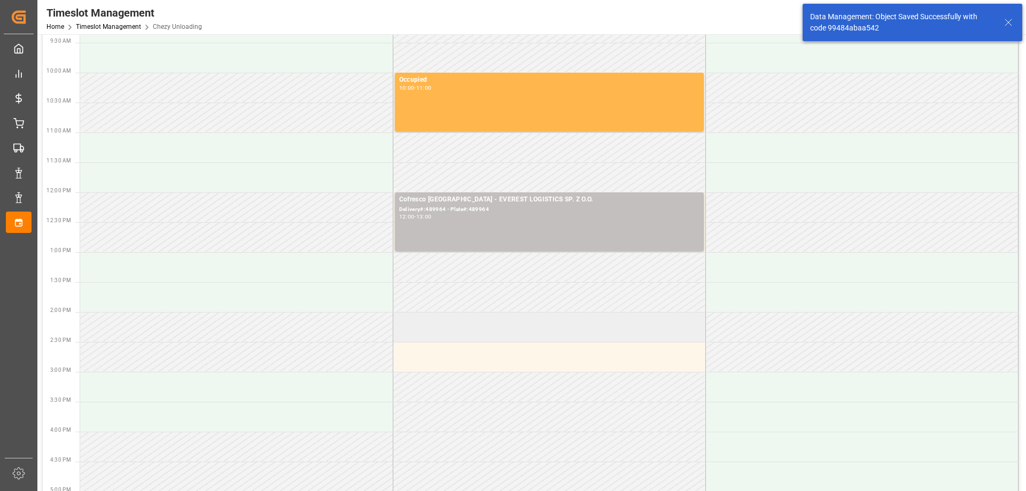
click at [475, 331] on td at bounding box center [549, 327] width 313 height 30
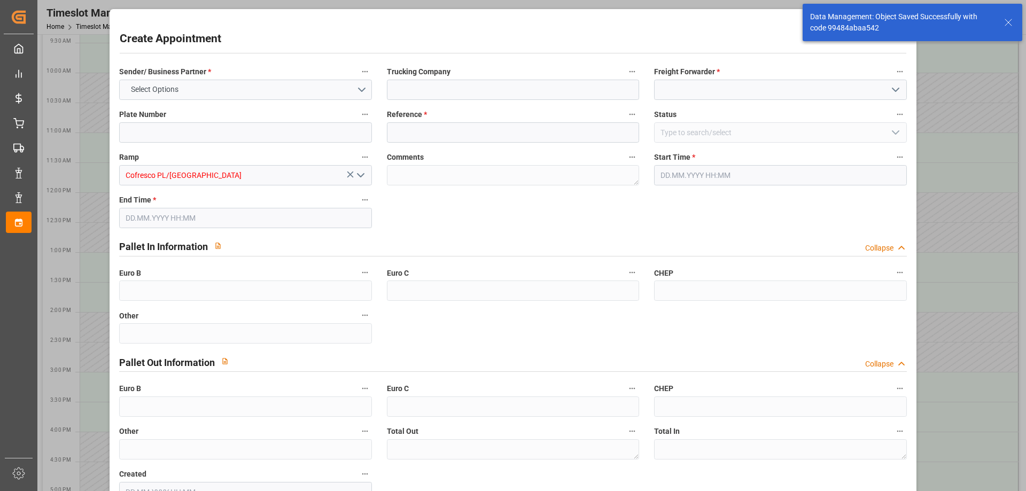
type input "0"
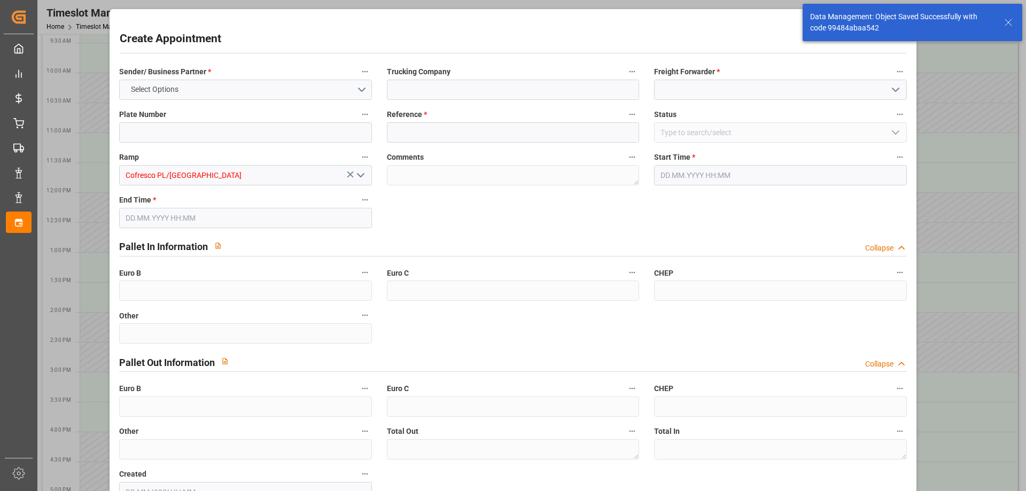
type input "0"
type input "[DATE] 14:00"
type input "[DATE] 15:00"
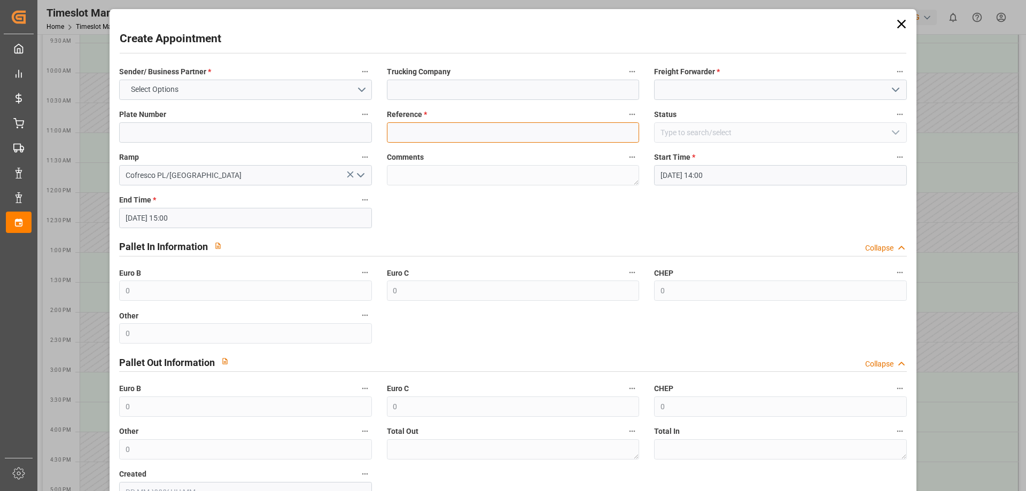
click at [435, 131] on input at bounding box center [513, 132] width 252 height 20
paste input "489965"
type input "489965"
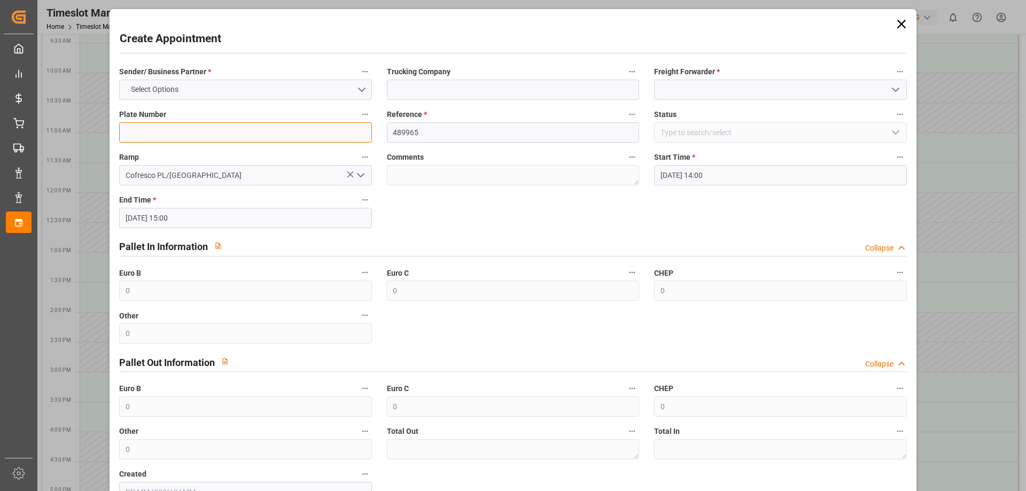
click at [244, 138] on input at bounding box center [245, 132] width 252 height 20
paste input "489965"
type input "489965"
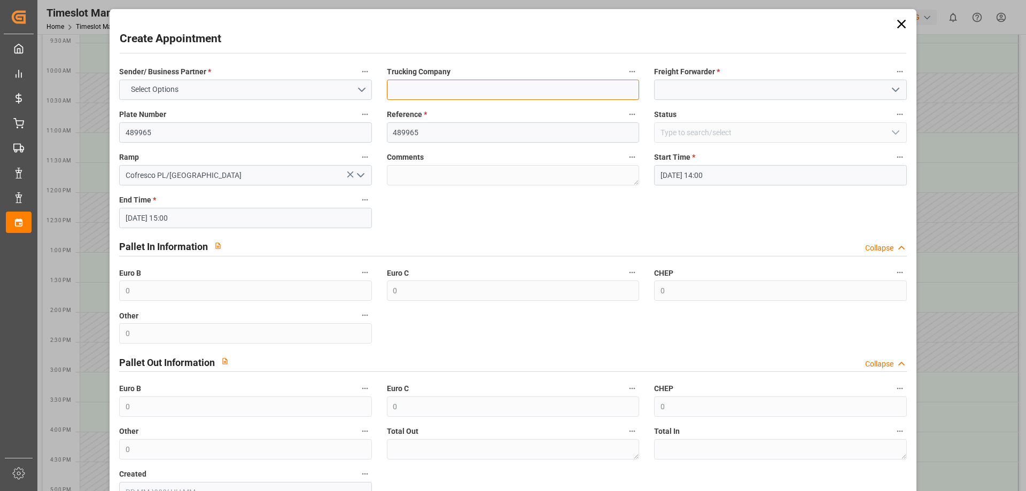
click at [430, 94] on input at bounding box center [513, 90] width 252 height 20
type input "EVEREST LOGISTICS SP. Z O.O."
click at [687, 92] on input at bounding box center [780, 90] width 252 height 20
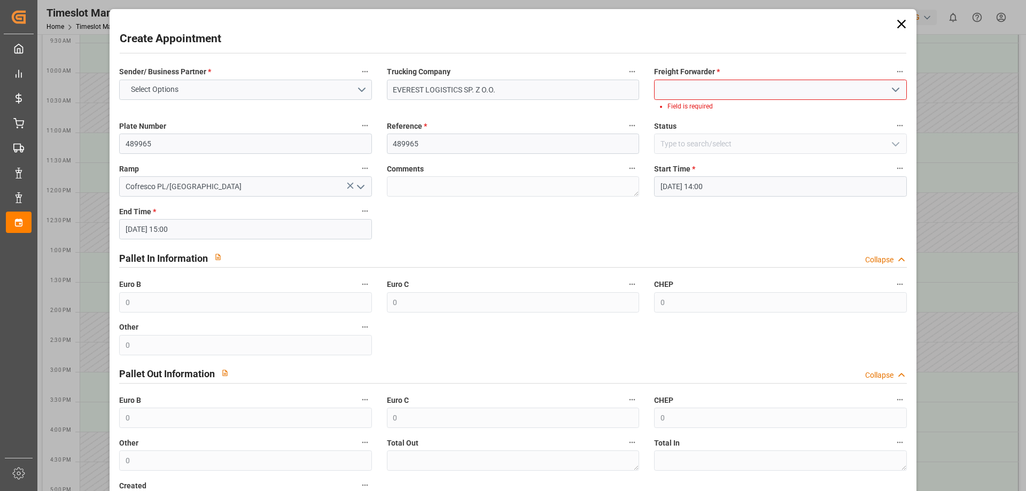
click at [899, 94] on button "open menu" at bounding box center [895, 90] width 16 height 17
click at [809, 104] on div "Omida" at bounding box center [780, 114] width 251 height 24
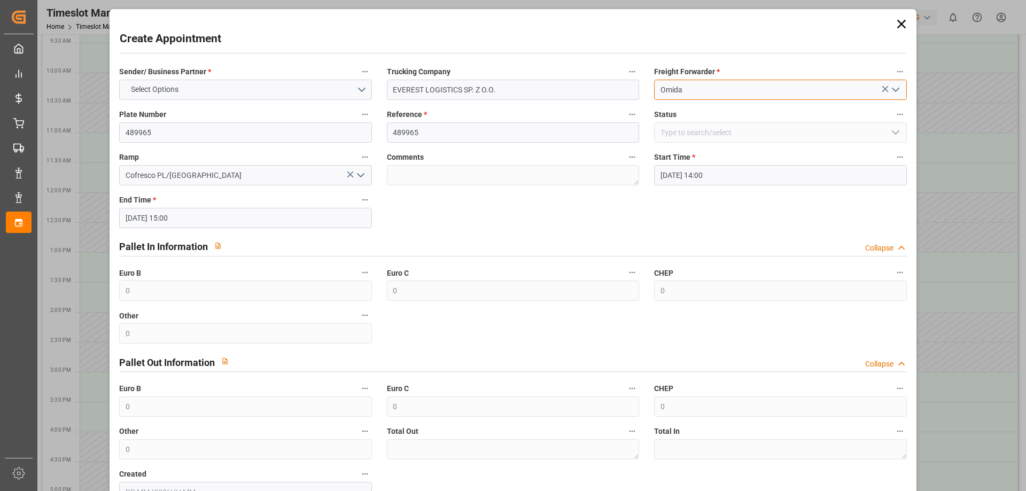
click at [770, 95] on input "Omida" at bounding box center [780, 90] width 252 height 20
drag, startPoint x: 740, startPoint y: 92, endPoint x: 607, endPoint y: 91, distance: 133.1
click at [607, 91] on div "Sender/ Business Partner * Select Options Trucking Company EVEREST LOGISTICS SP…" at bounding box center [513, 283] width 802 height 445
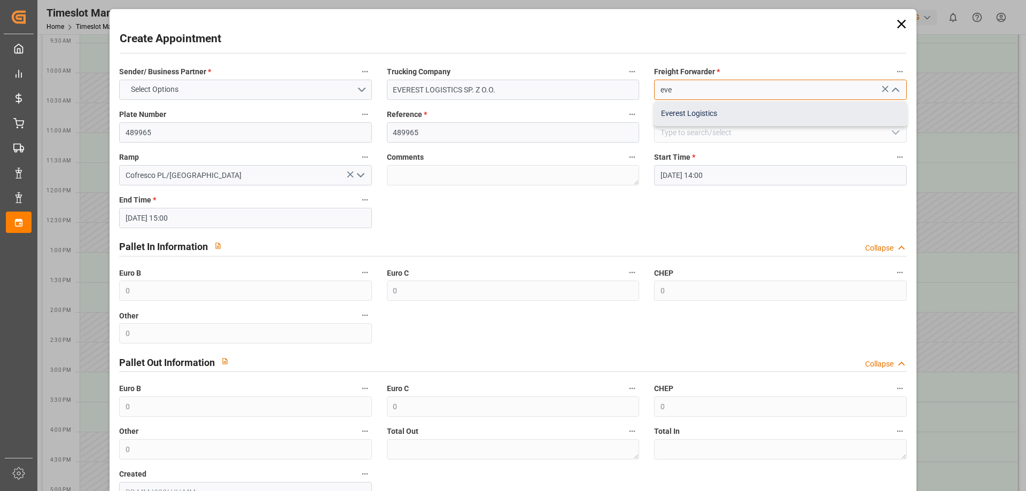
click at [673, 111] on div "Everest Logistics" at bounding box center [780, 114] width 251 height 24
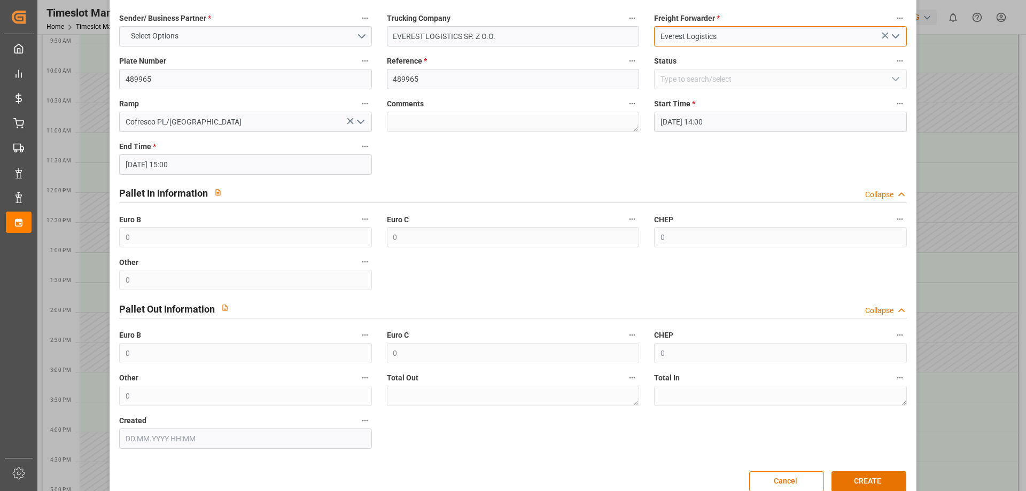
scroll to position [0, 0]
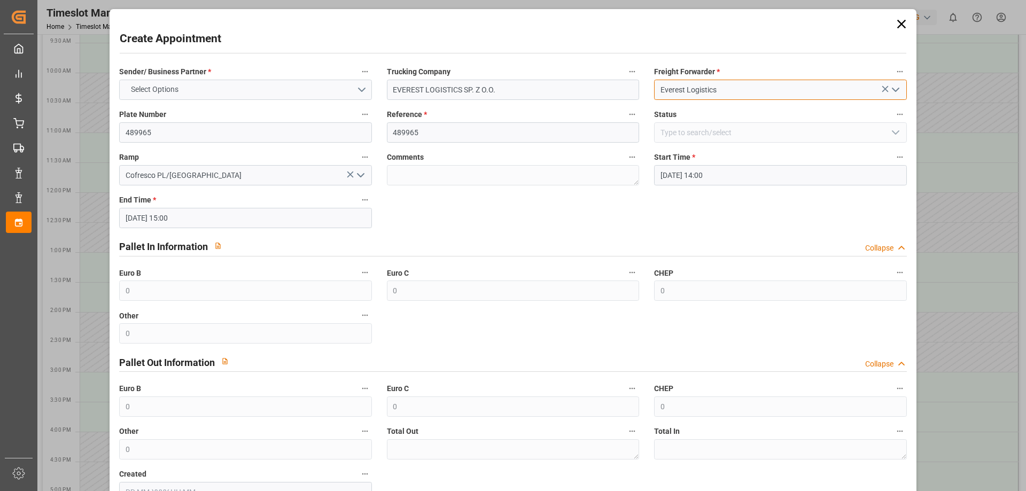
type input "Everest Logistics"
click at [359, 82] on button "Select Options" at bounding box center [245, 90] width 252 height 20
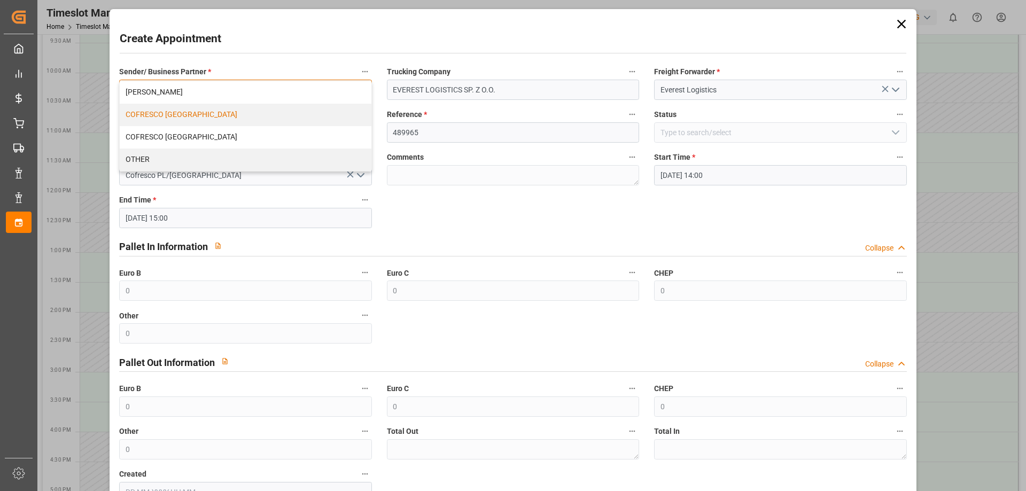
click at [221, 117] on div "COFRESCO [GEOGRAPHIC_DATA]" at bounding box center [245, 115] width 251 height 22
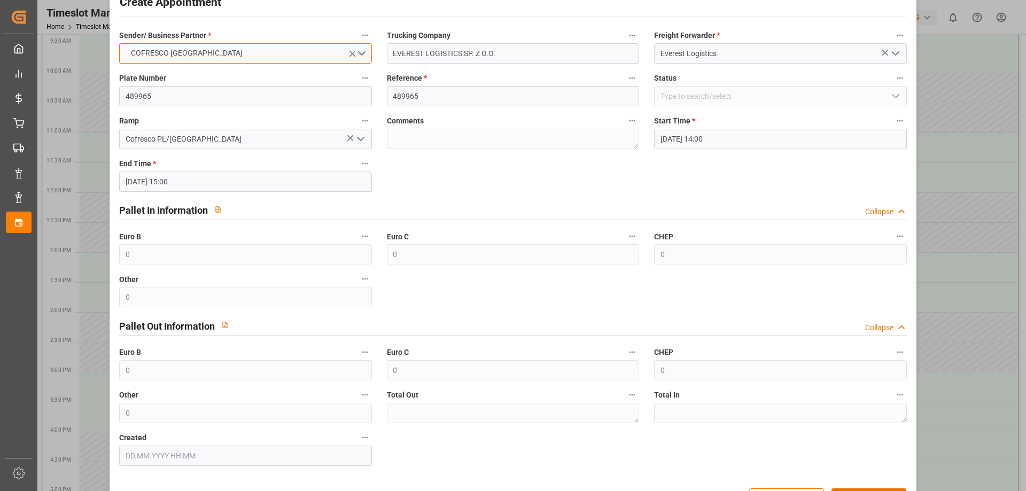
scroll to position [73, 0]
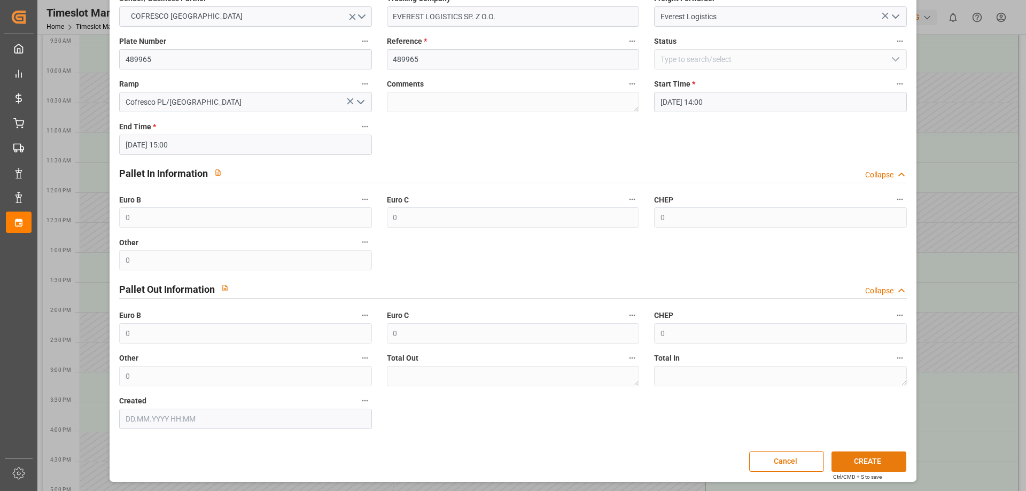
click at [856, 454] on button "CREATE" at bounding box center [869, 462] width 75 height 20
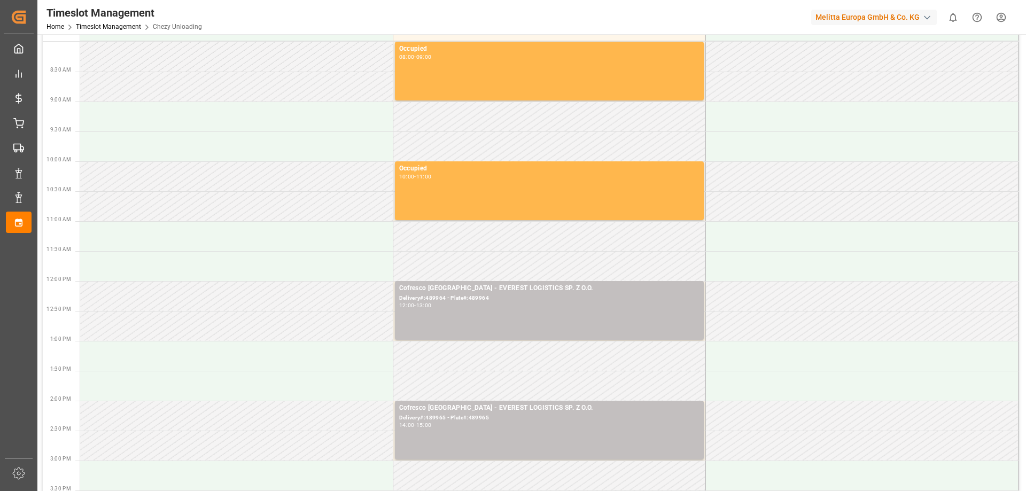
scroll to position [0, 0]
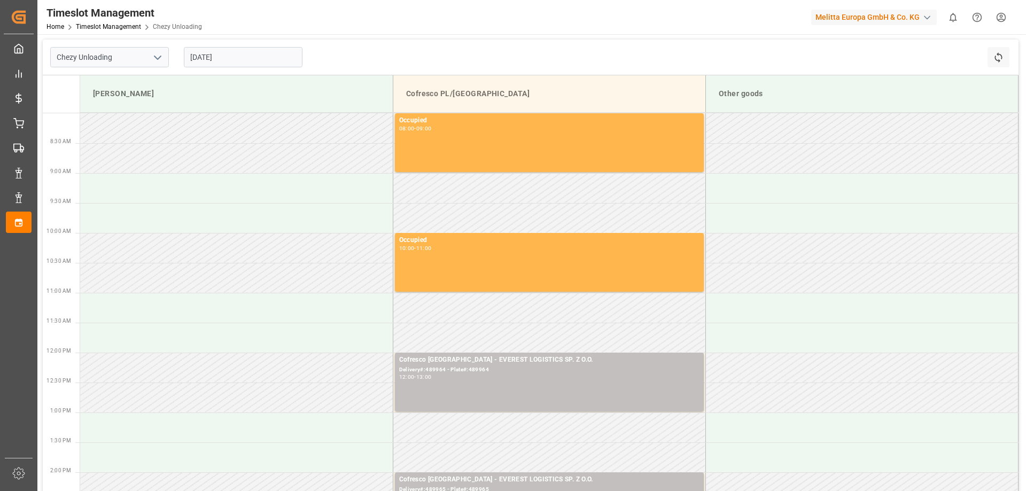
click at [234, 51] on input "[DATE]" at bounding box center [243, 57] width 119 height 20
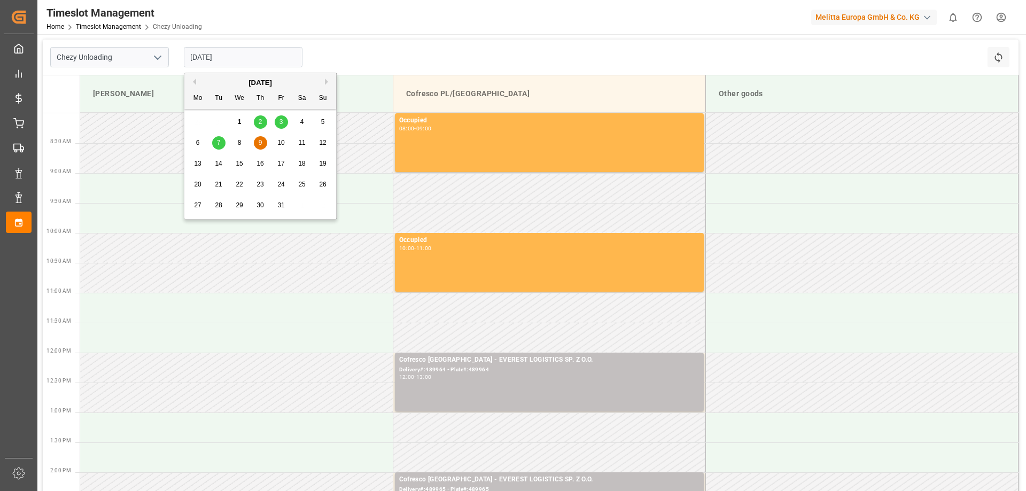
click at [224, 145] on div "7" at bounding box center [218, 143] width 13 height 13
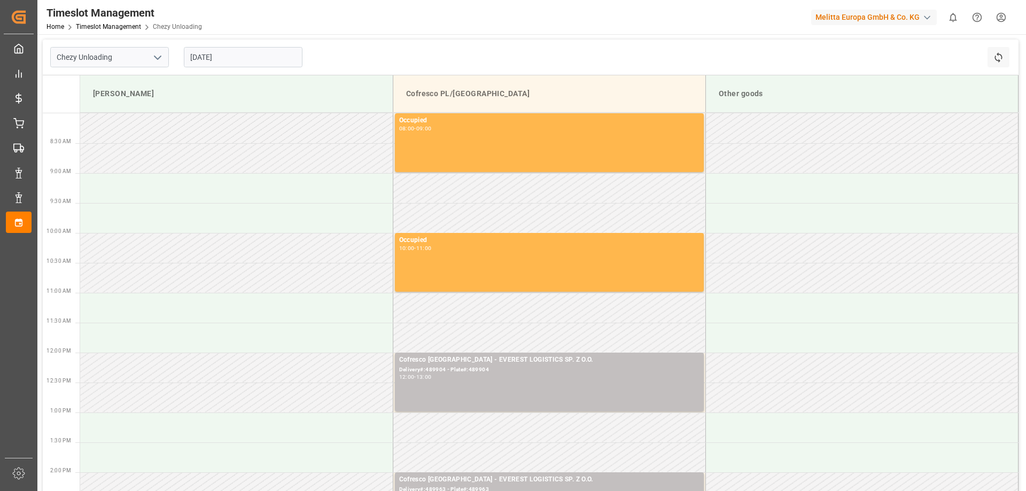
click at [204, 61] on input "[DATE]" at bounding box center [243, 57] width 119 height 20
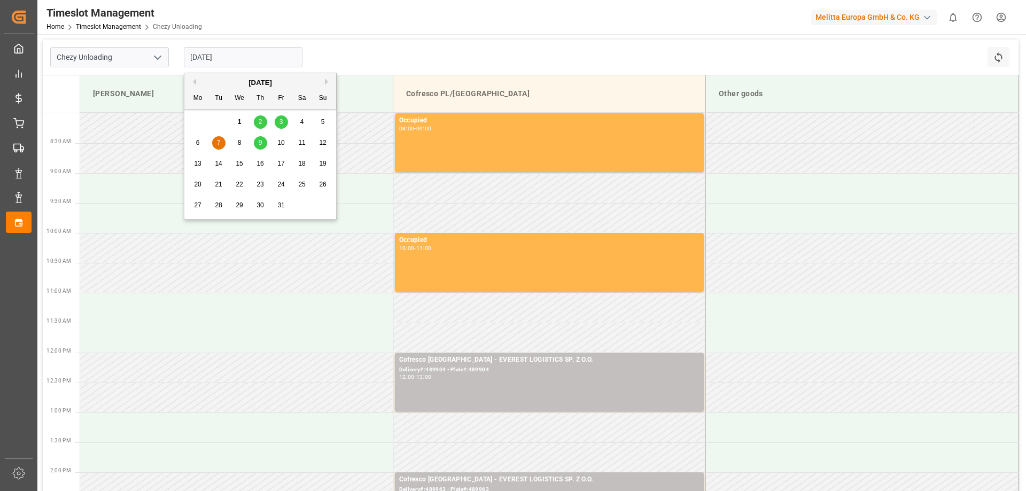
click at [284, 141] on span "10" at bounding box center [280, 142] width 7 height 7
type input "[DATE]"
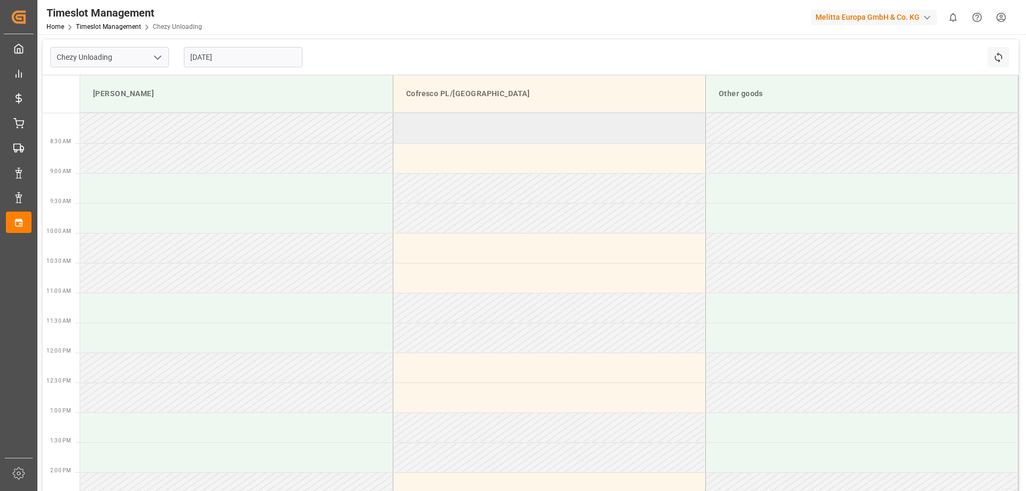
click at [496, 117] on td at bounding box center [549, 128] width 313 height 30
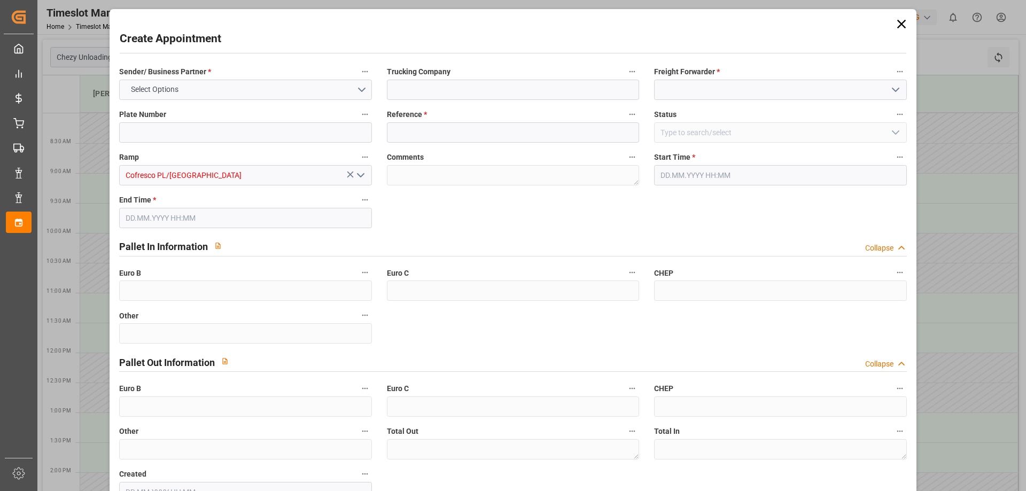
type input "0"
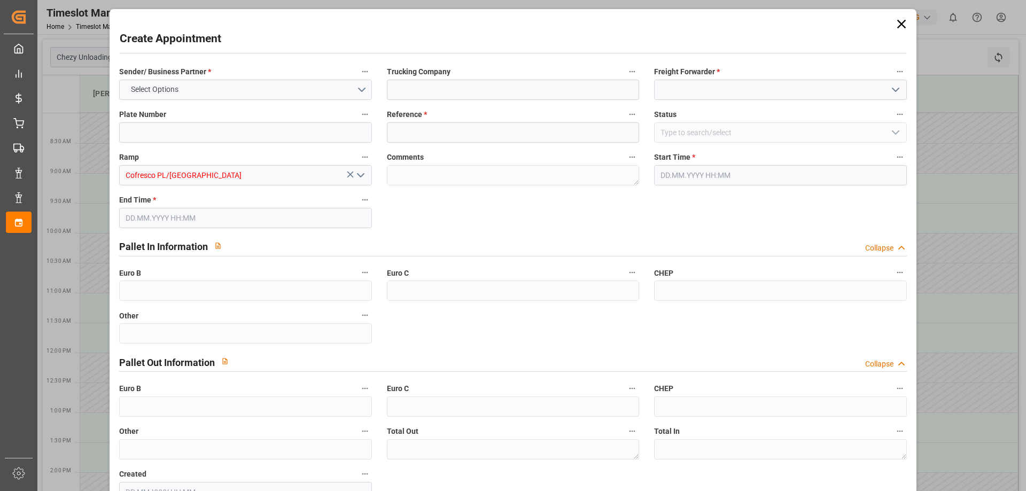
type input "0"
type input "[DATE] 08:00"
type input "[DATE] 09:00"
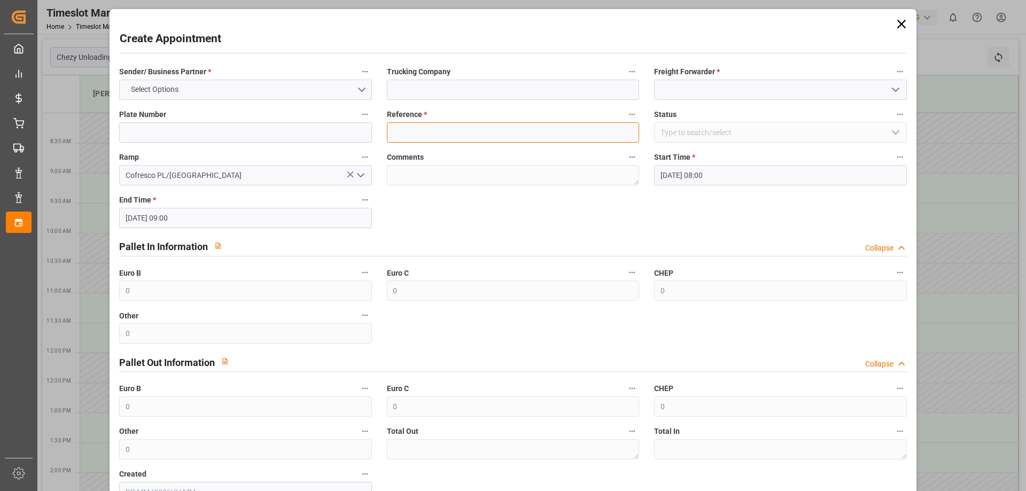
click at [405, 129] on input at bounding box center [513, 132] width 252 height 20
paste input "489966"
type input "489966"
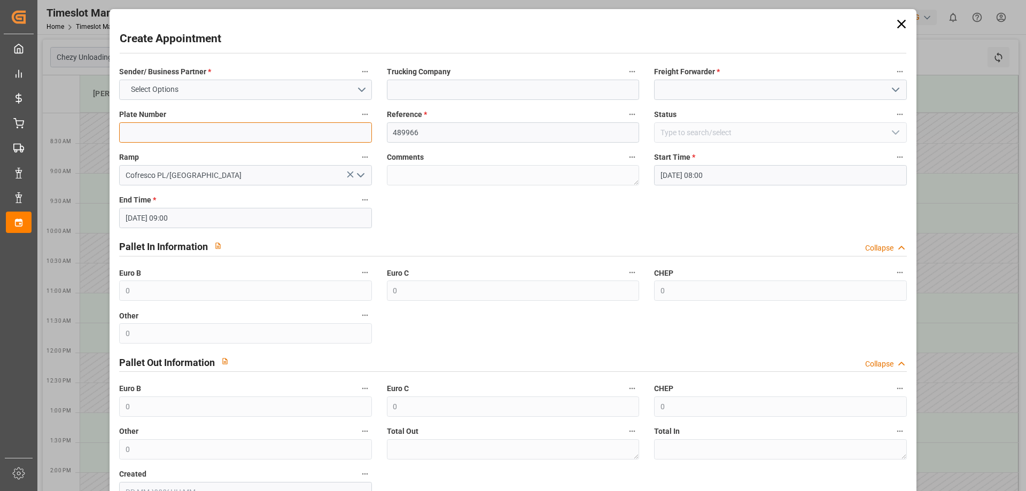
click at [229, 130] on input at bounding box center [245, 132] width 252 height 20
paste input "489966"
type input "489966"
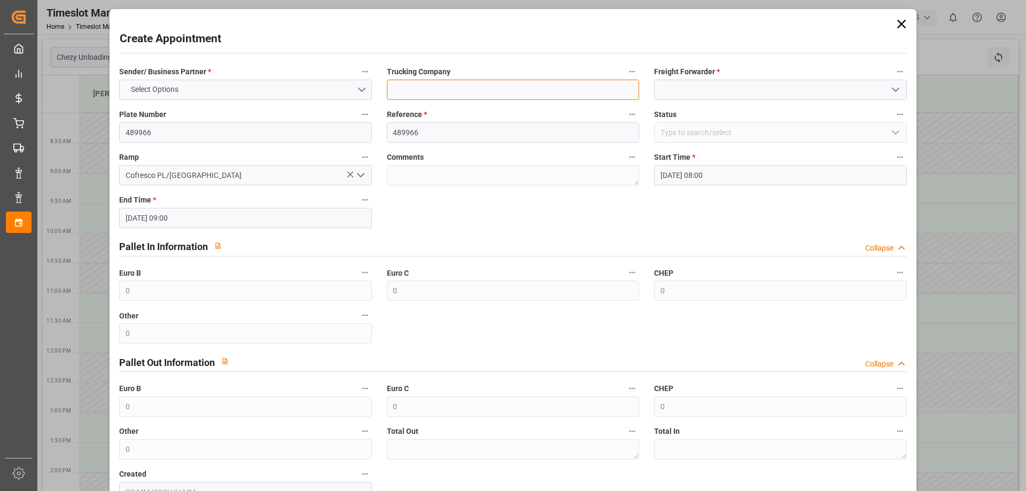
click at [414, 92] on input at bounding box center [513, 90] width 252 height 20
type input "EVEREST LOGISTICS SP. Z O.O."
click at [687, 89] on input at bounding box center [780, 90] width 252 height 20
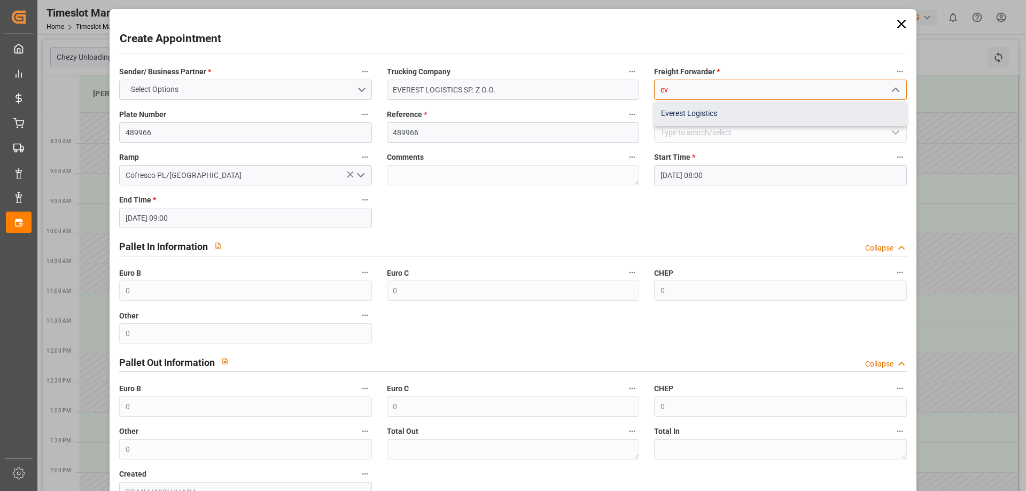
click at [764, 111] on div "Everest Logistics" at bounding box center [780, 114] width 251 height 24
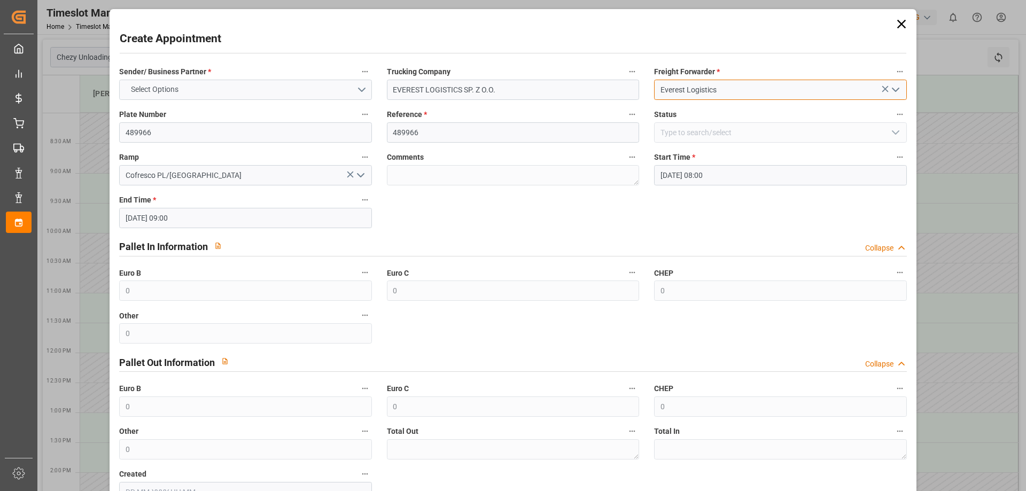
type input "Everest Logistics"
click at [235, 91] on button "Select Options" at bounding box center [245, 90] width 252 height 20
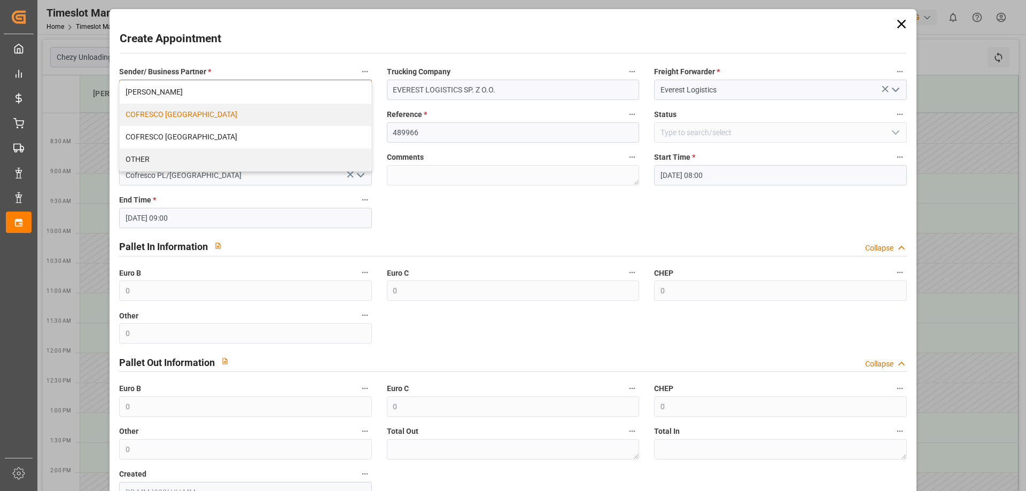
click at [165, 114] on div "COFRESCO [GEOGRAPHIC_DATA]" at bounding box center [245, 115] width 251 height 22
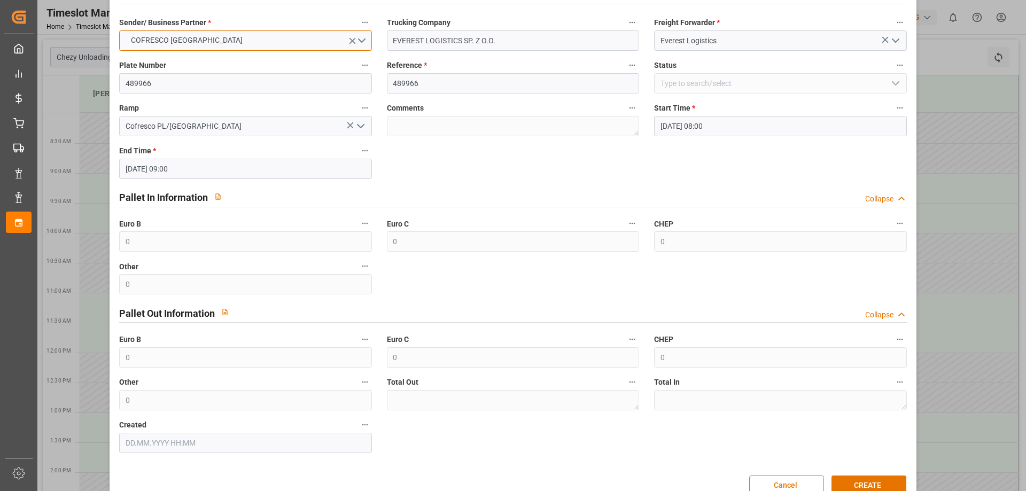
scroll to position [73, 0]
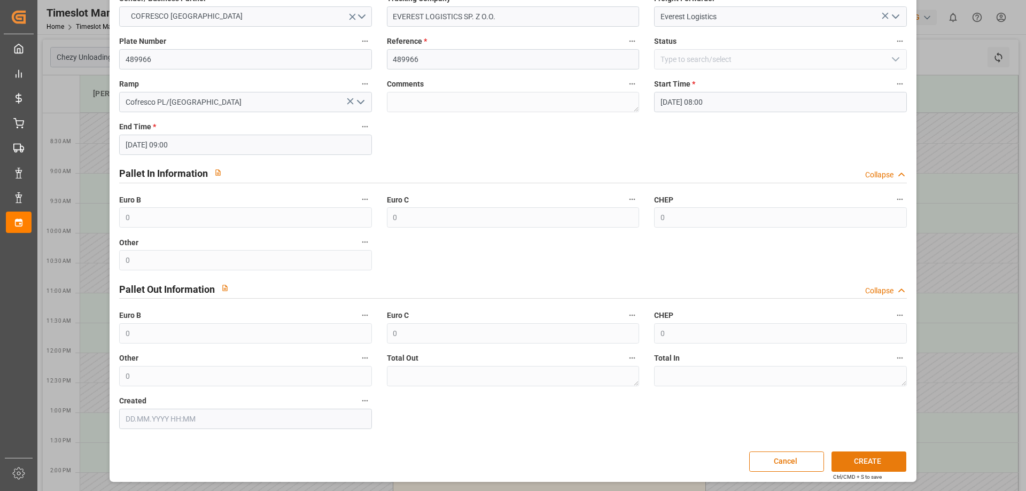
click at [858, 458] on button "CREATE" at bounding box center [869, 462] width 75 height 20
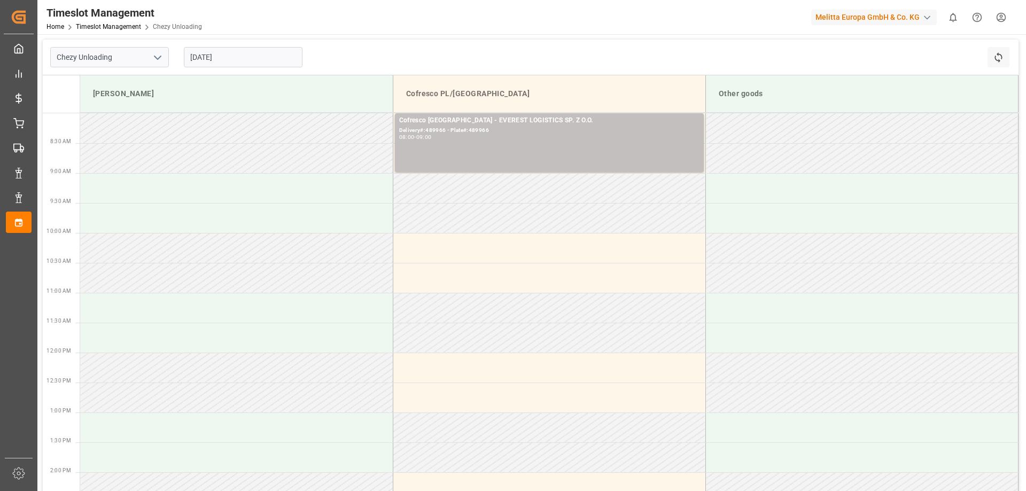
click at [219, 61] on input "[DATE]" at bounding box center [243, 57] width 119 height 20
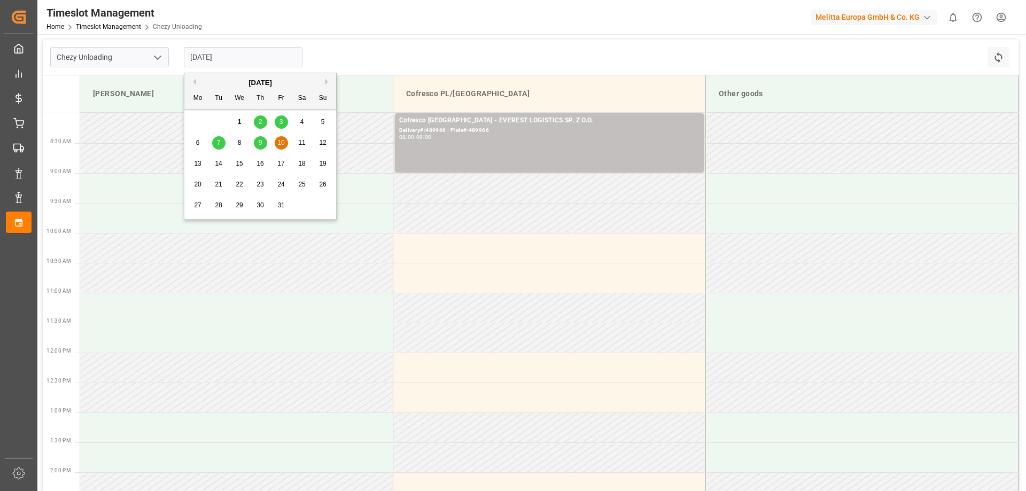
click at [221, 143] on div "7" at bounding box center [218, 143] width 13 height 13
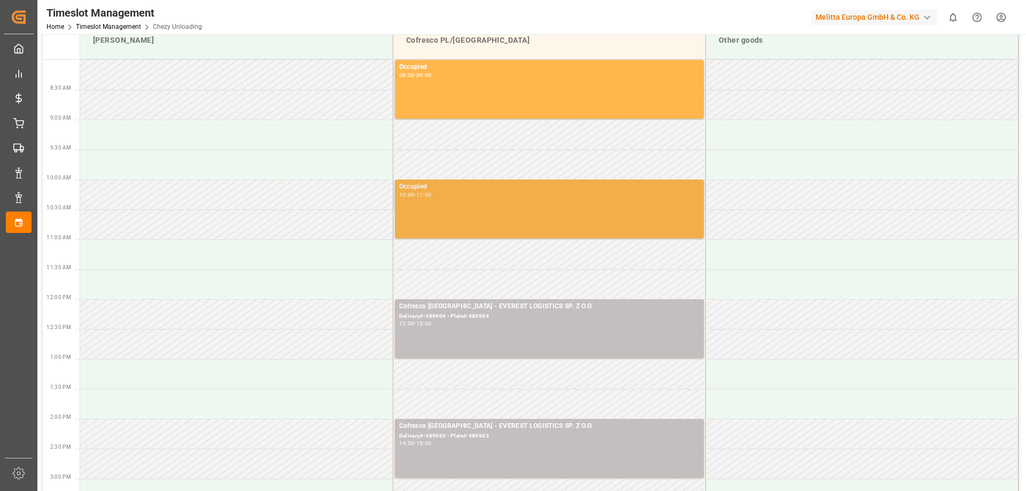
scroll to position [0, 0]
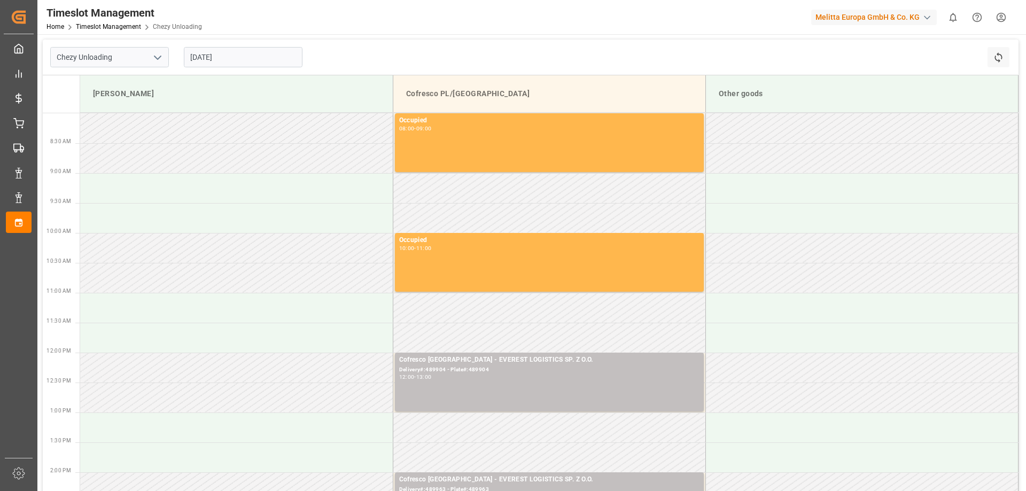
click at [240, 58] on input "[DATE]" at bounding box center [243, 57] width 119 height 20
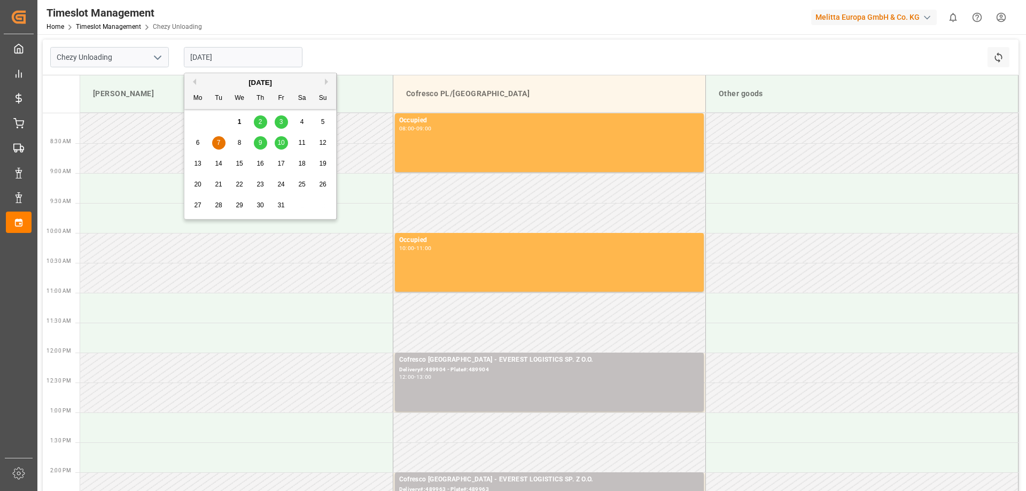
click at [255, 140] on div "9" at bounding box center [260, 143] width 13 height 13
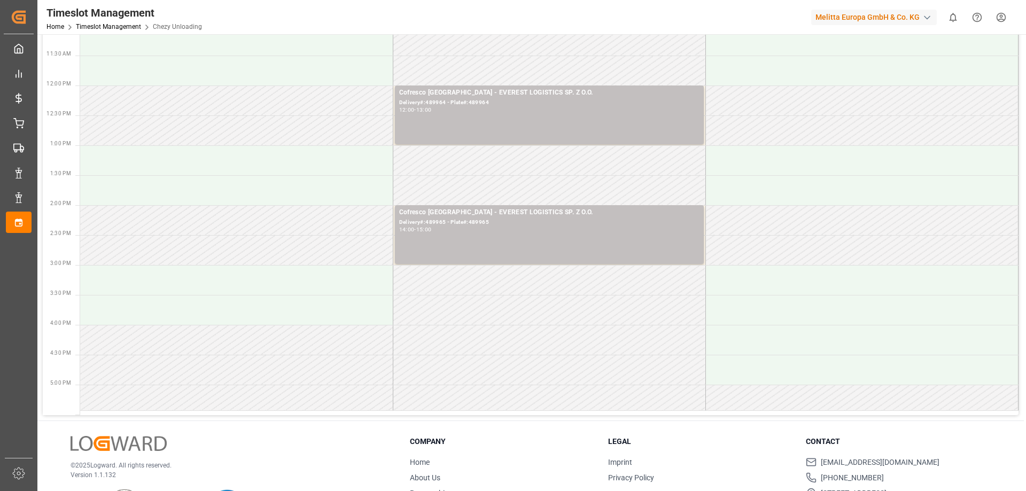
scroll to position [214, 0]
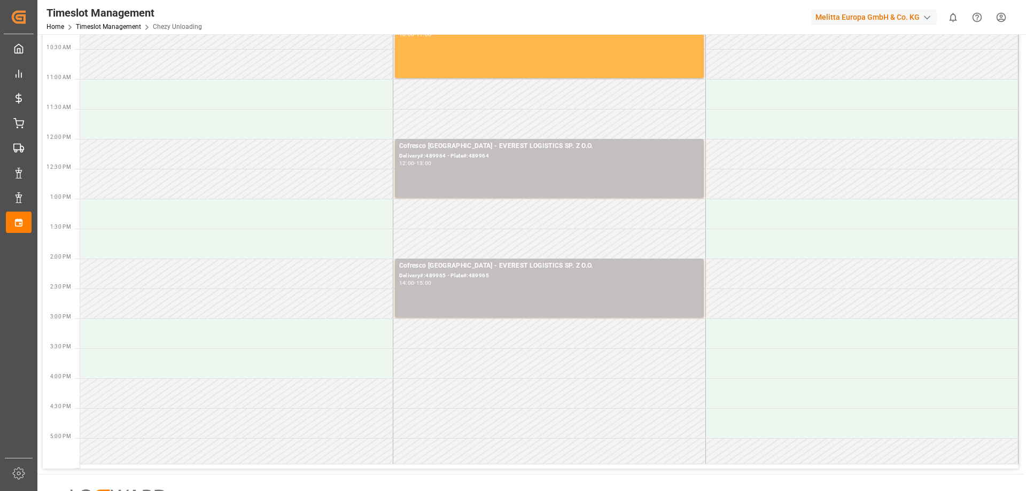
click at [314, 386] on td at bounding box center [236, 393] width 313 height 30
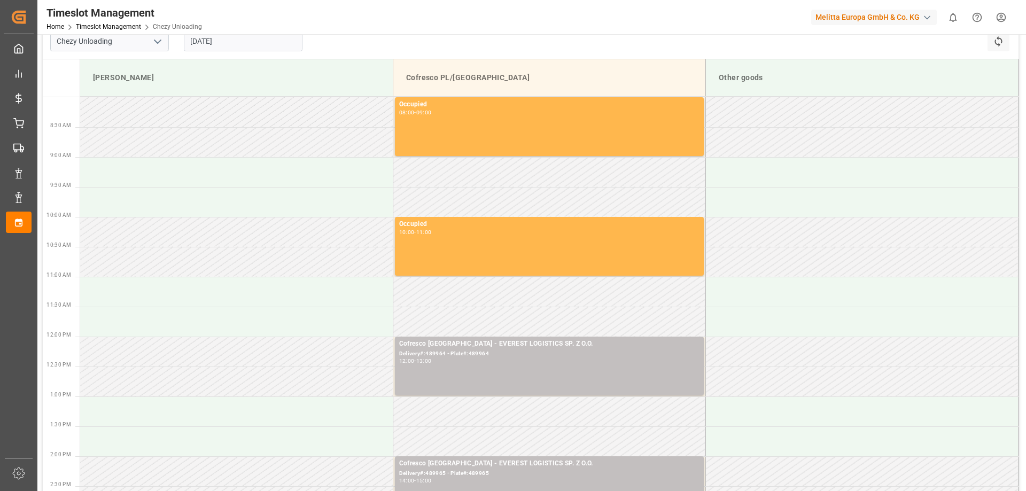
scroll to position [0, 0]
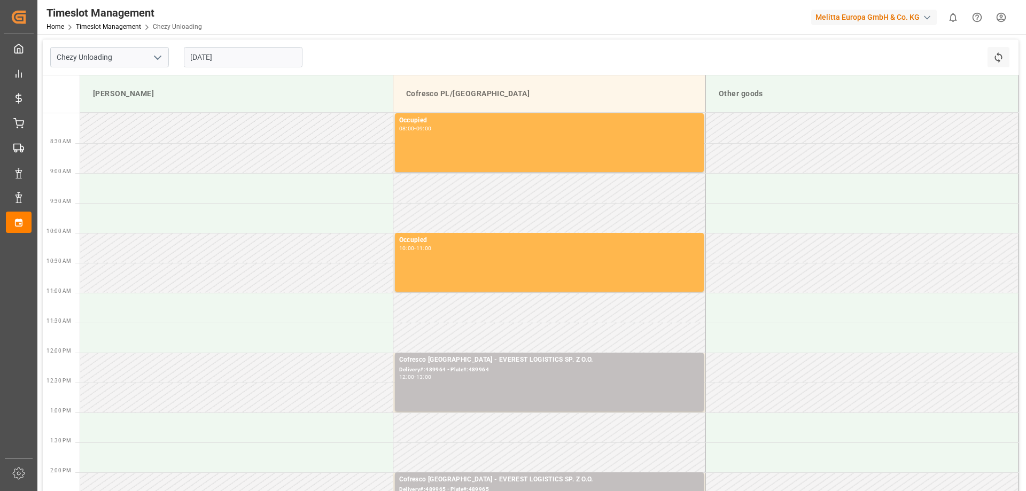
click at [236, 55] on input "[DATE]" at bounding box center [243, 57] width 119 height 20
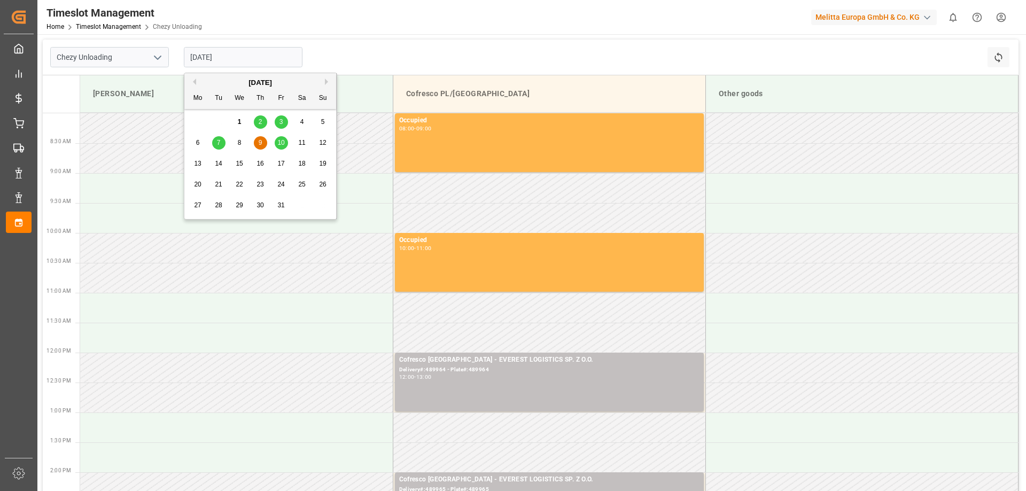
click at [280, 139] on span "10" at bounding box center [280, 142] width 7 height 7
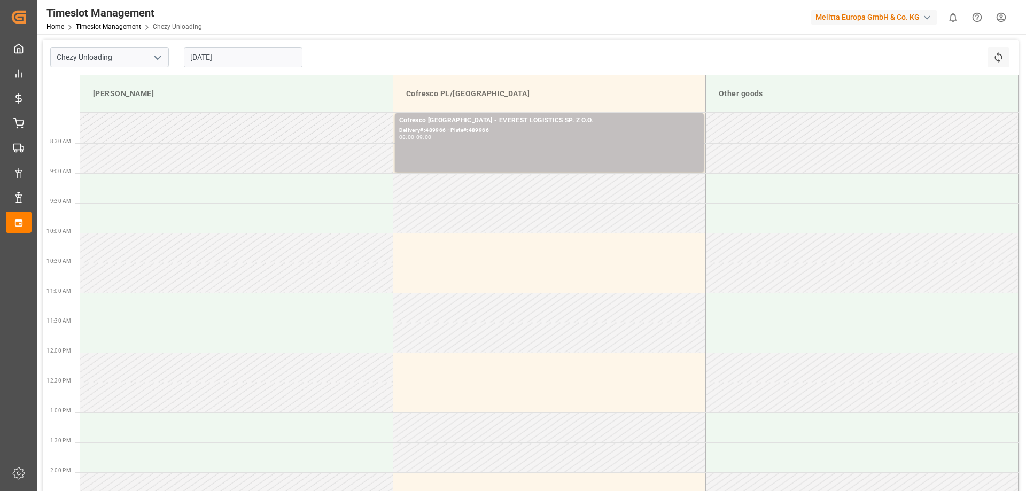
click at [288, 274] on td at bounding box center [236, 278] width 313 height 30
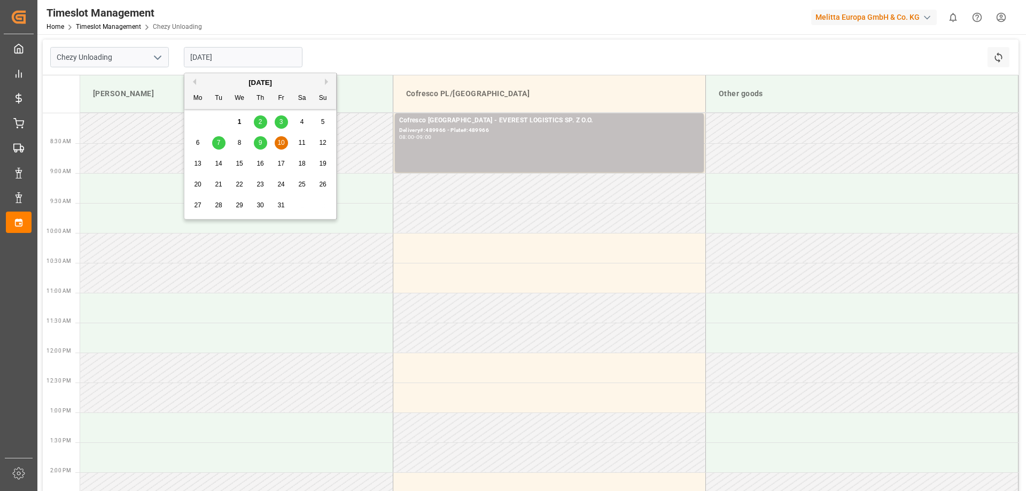
click at [242, 55] on input "[DATE]" at bounding box center [243, 57] width 119 height 20
click at [222, 140] on div "7" at bounding box center [218, 143] width 13 height 13
type input "[DATE]"
